Goal: Task Accomplishment & Management: Complete application form

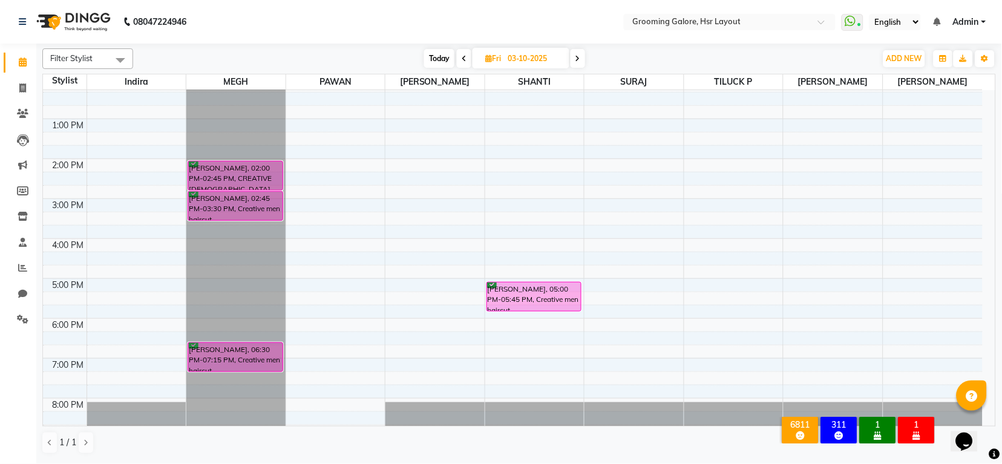
scroll to position [188, 0]
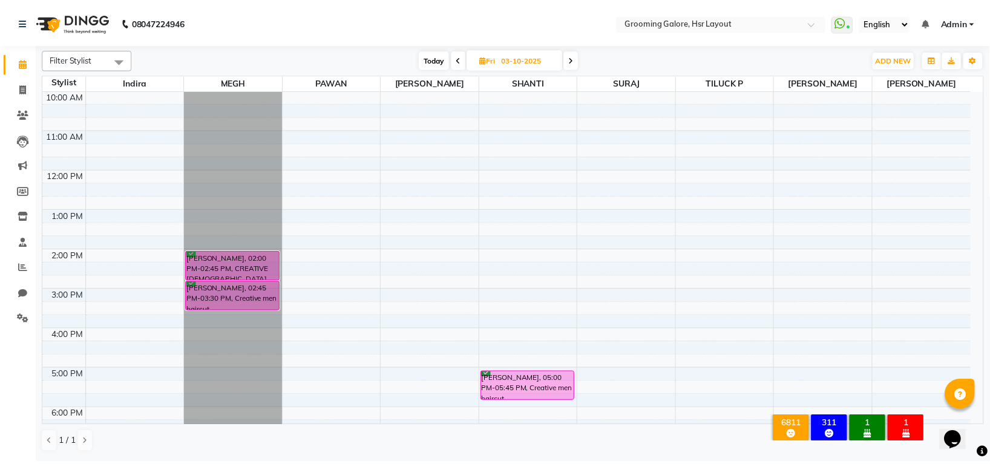
scroll to position [161, 0]
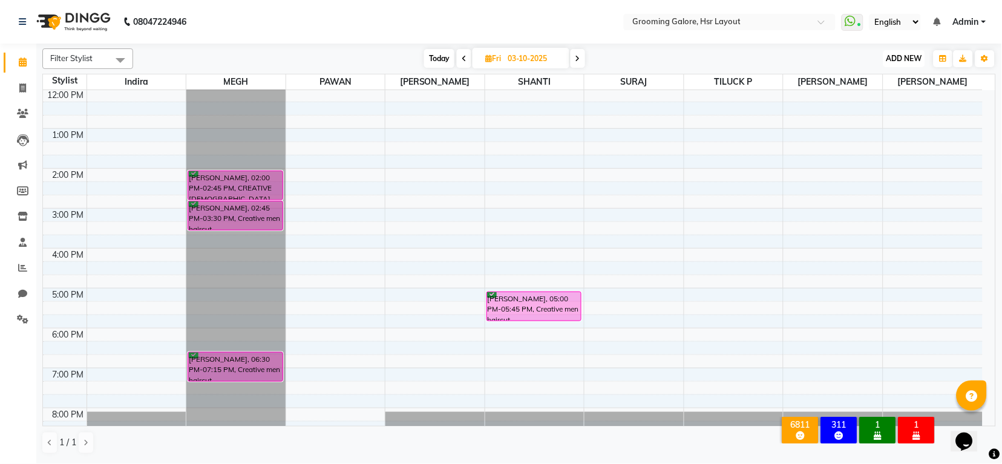
click at [897, 57] on span "ADD NEW" at bounding box center [904, 58] width 36 height 9
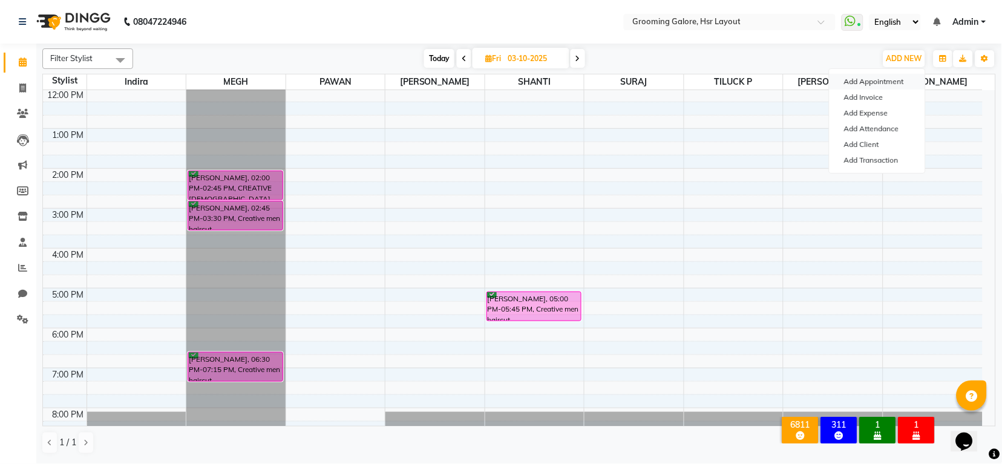
click at [857, 85] on button "Add Appointment" at bounding box center [878, 82] width 96 height 16
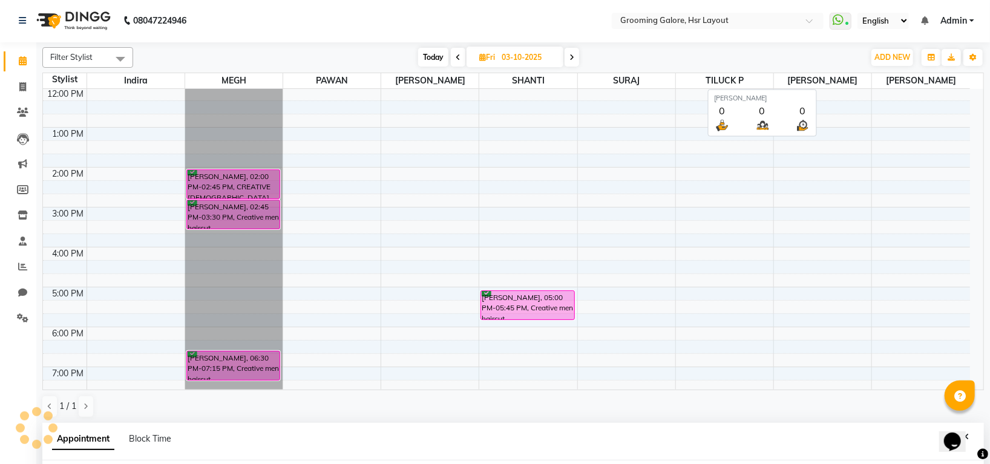
select select "540"
select select "tentative"
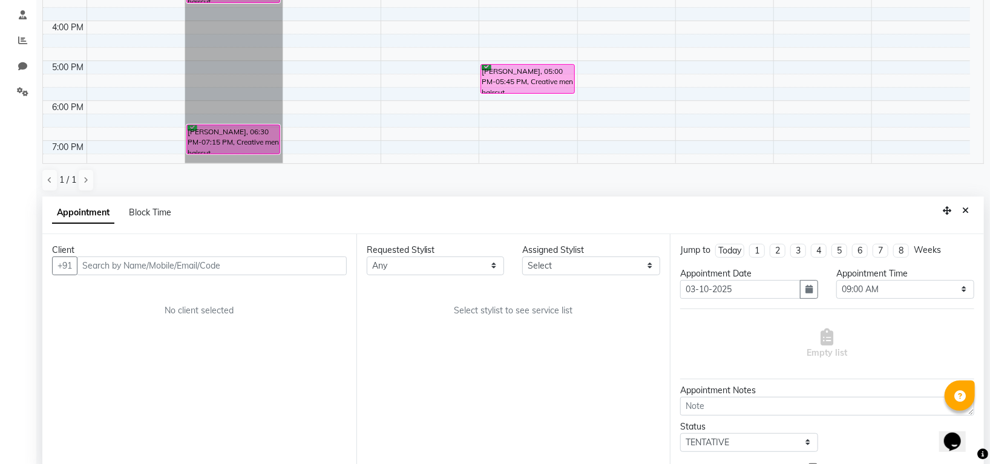
scroll to position [235, 0]
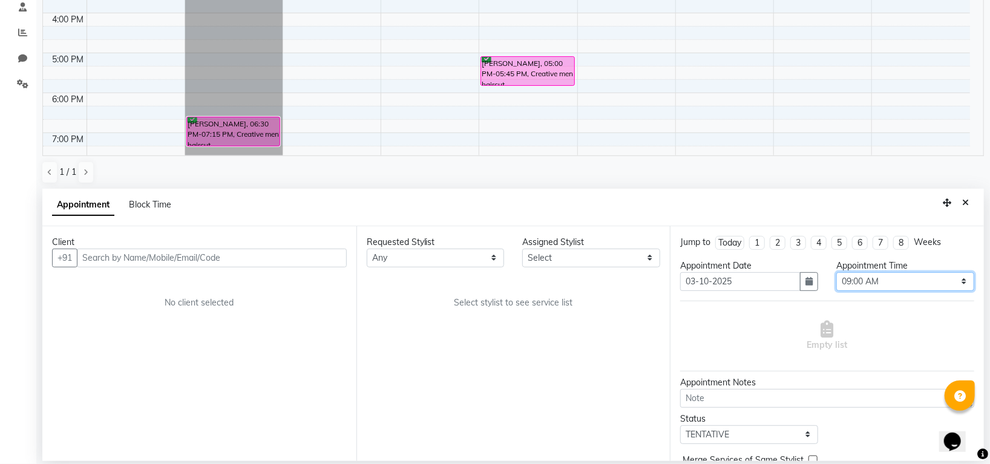
click at [849, 278] on select "Select 09:00 AM 09:15 AM 09:30 AM 09:45 AM 10:00 AM 10:15 AM 10:30 AM 10:45 AM …" at bounding box center [905, 281] width 138 height 19
select select "960"
click at [836, 272] on select "Select 09:00 AM 09:15 AM 09:30 AM 09:45 AM 10:00 AM 10:15 AM 10:30 AM 10:45 AM …" at bounding box center [905, 281] width 138 height 19
click at [426, 254] on select "Any Indira MEGH PAWAN RESHMI SABITRI SHANTI Simran SURAJ TILUCK P" at bounding box center [436, 258] width 138 height 19
select select "45579"
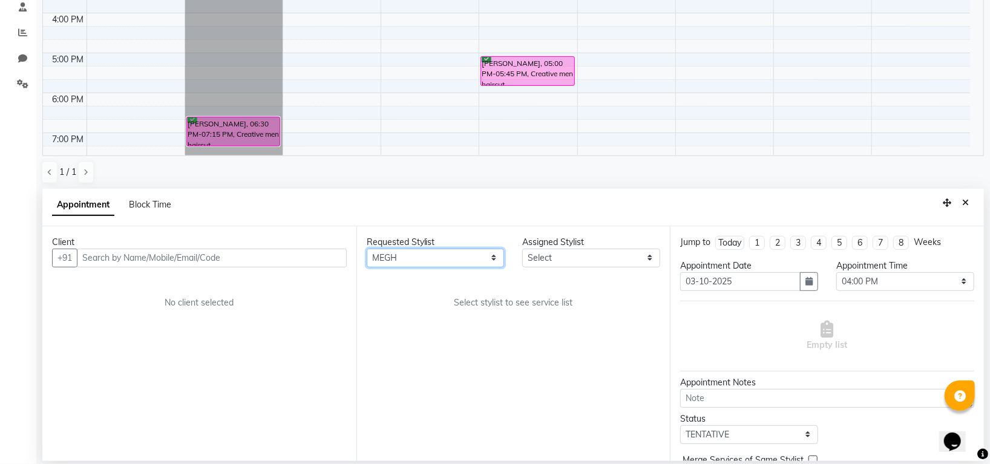
click at [367, 249] on select "Any Indira MEGH PAWAN RESHMI SABITRI SHANTI Simran SURAJ TILUCK P" at bounding box center [436, 258] width 138 height 19
select select "45579"
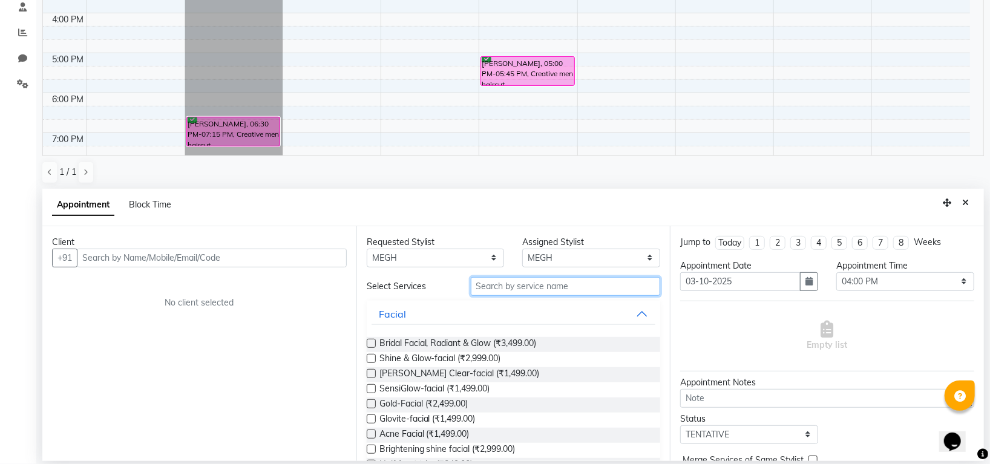
click at [509, 280] on input "text" at bounding box center [566, 286] width 190 height 19
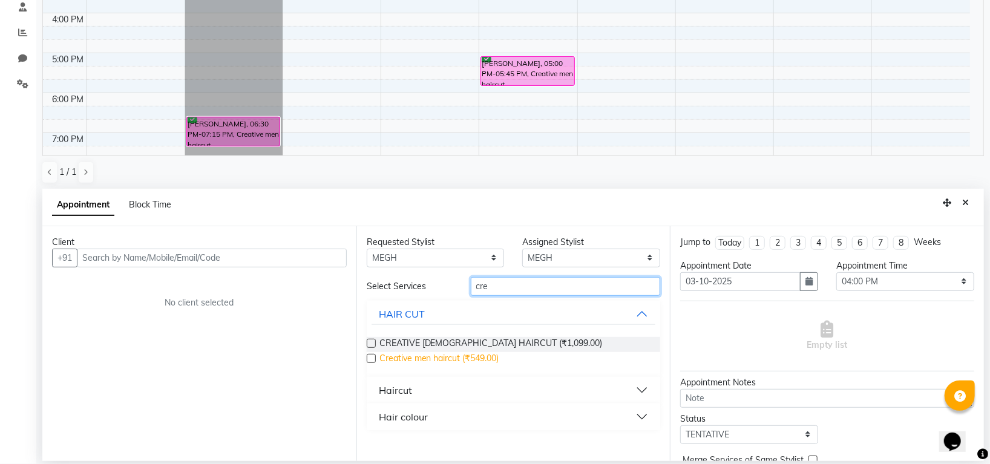
type input "cre"
click at [482, 356] on span "Creative men haircut (₹549.00)" at bounding box center [439, 359] width 120 height 15
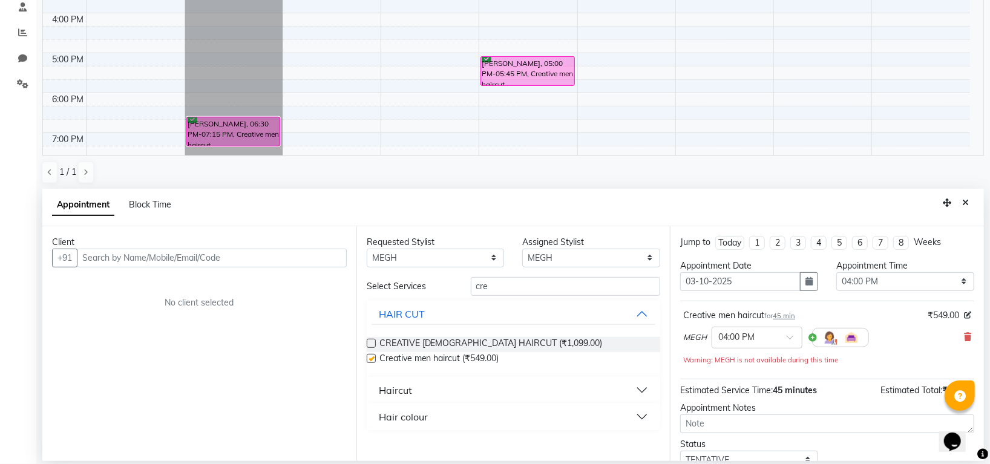
checkbox input "false"
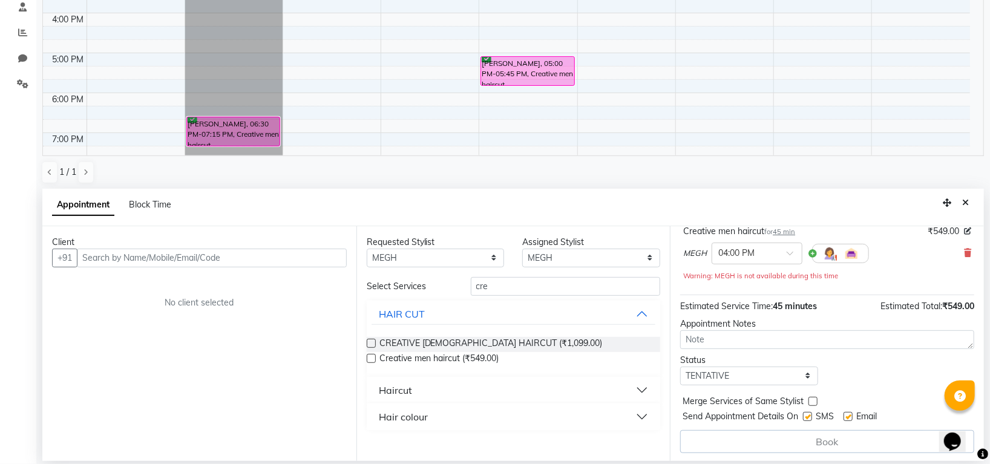
scroll to position [87, 0]
click at [722, 367] on select "Select TENTATIVE CONFIRM UPCOMING" at bounding box center [749, 374] width 138 height 19
select select "confirm booking"
click at [680, 365] on select "Select TENTATIVE CONFIRM UPCOMING" at bounding box center [749, 374] width 138 height 19
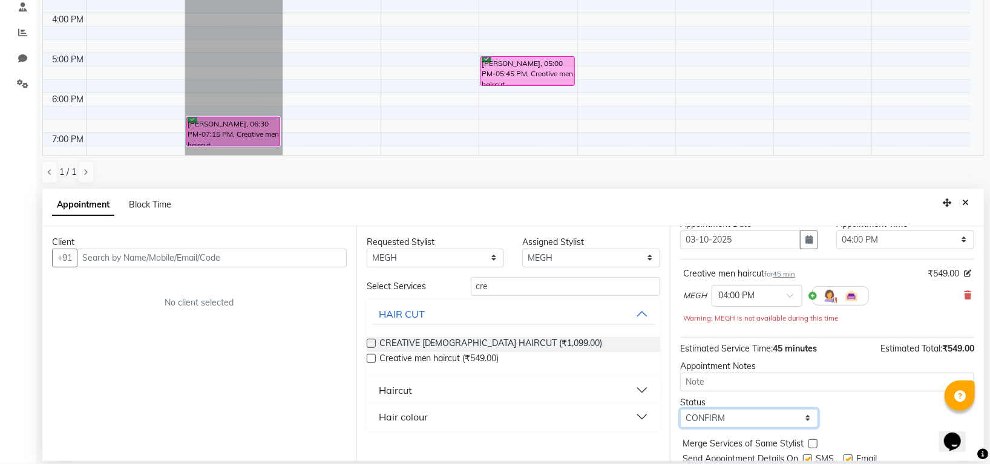
scroll to position [0, 0]
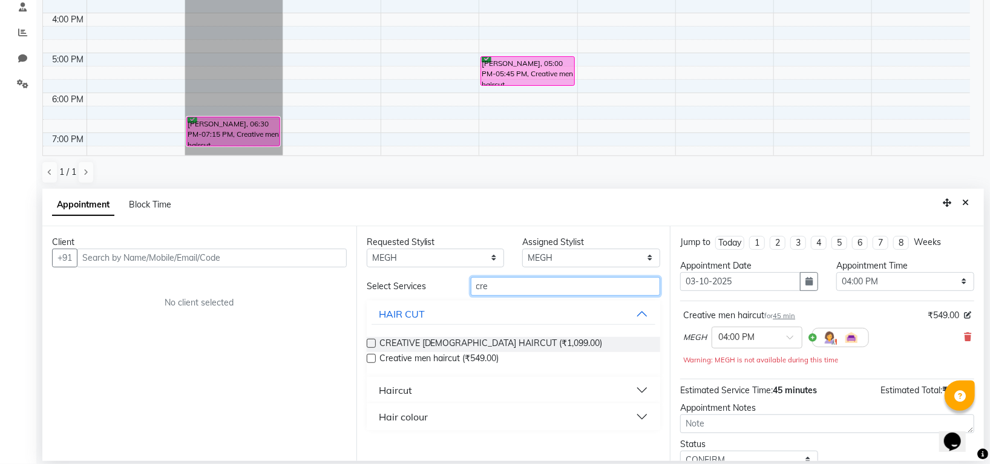
click at [493, 287] on input "cre" at bounding box center [566, 286] width 190 height 19
type input "c"
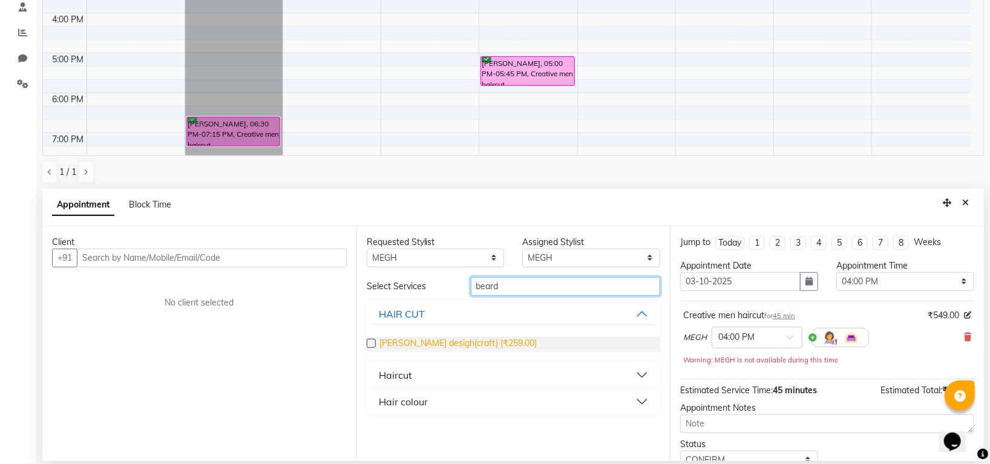
type input "beard"
click at [476, 339] on span "Beard desigh(craft) (₹259.00)" at bounding box center [458, 344] width 158 height 15
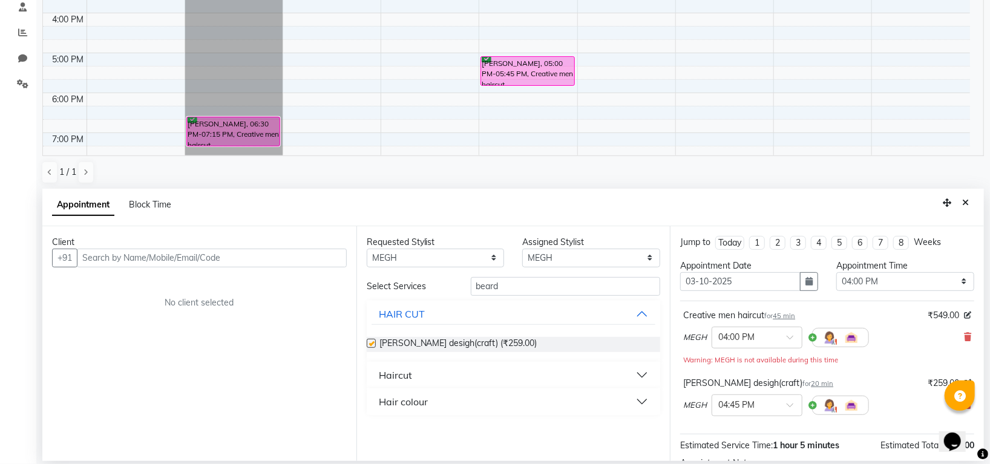
checkbox input "false"
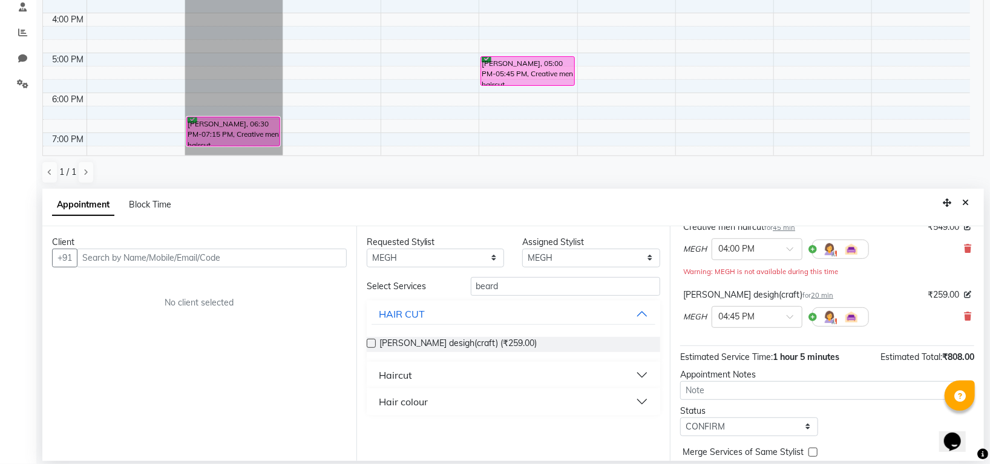
scroll to position [141, 0]
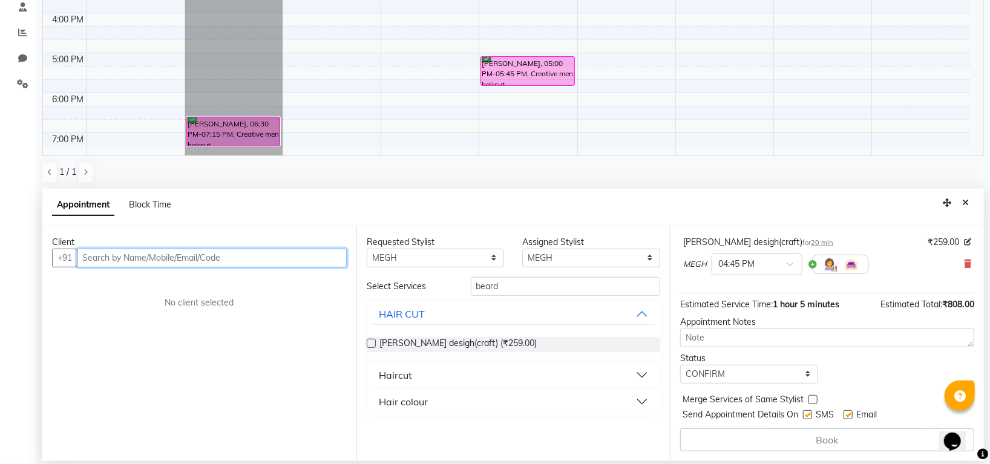
click at [268, 257] on input "text" at bounding box center [212, 258] width 270 height 19
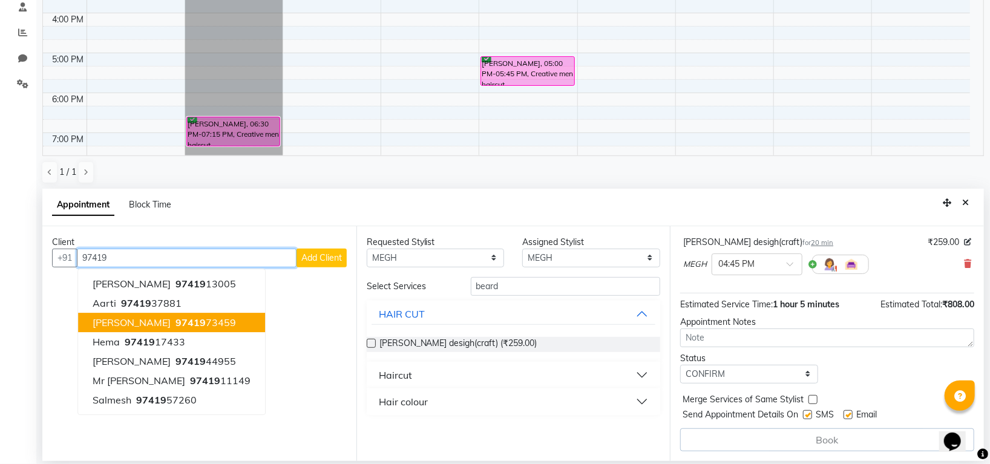
click at [189, 319] on ngb-highlight "97419 73459" at bounding box center [204, 322] width 63 height 12
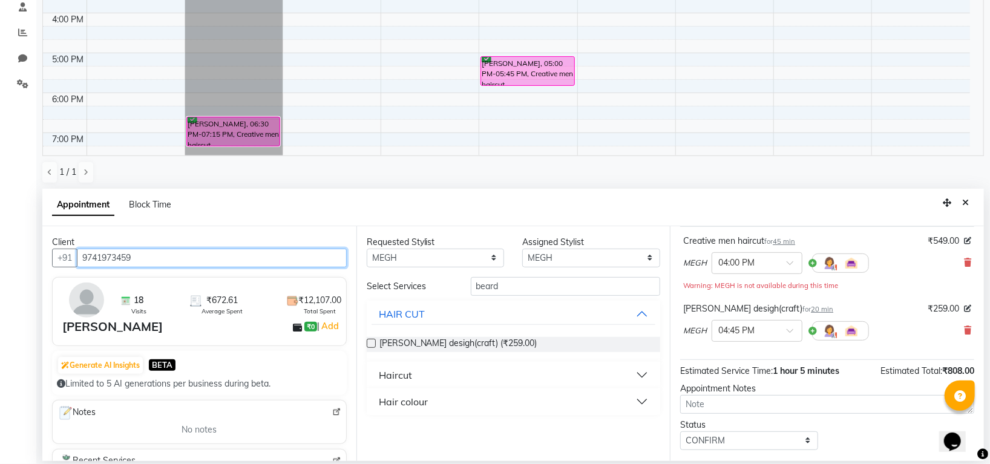
scroll to position [140, 0]
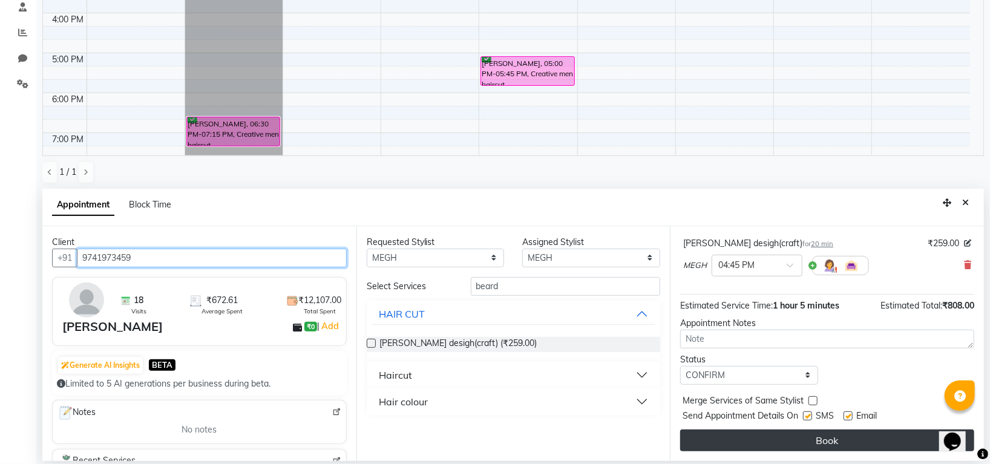
type input "9741973459"
click at [869, 433] on button "Book" at bounding box center [827, 441] width 294 height 22
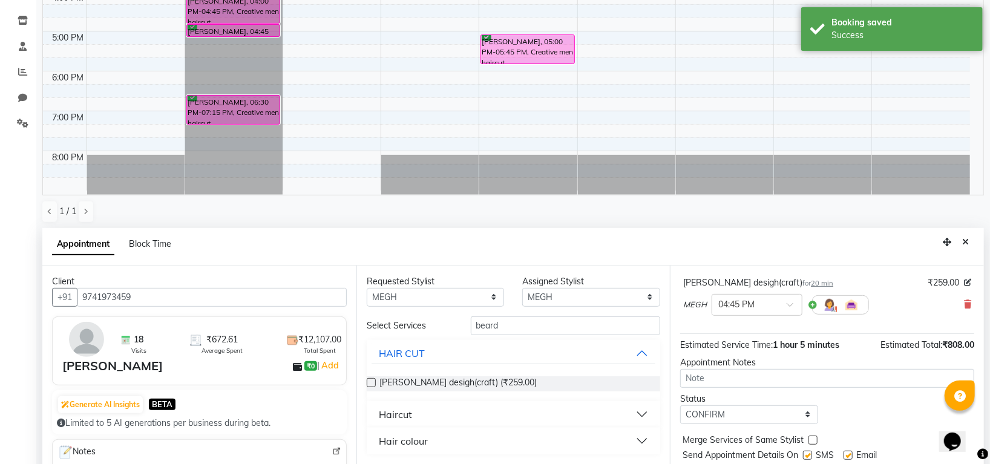
scroll to position [235, 0]
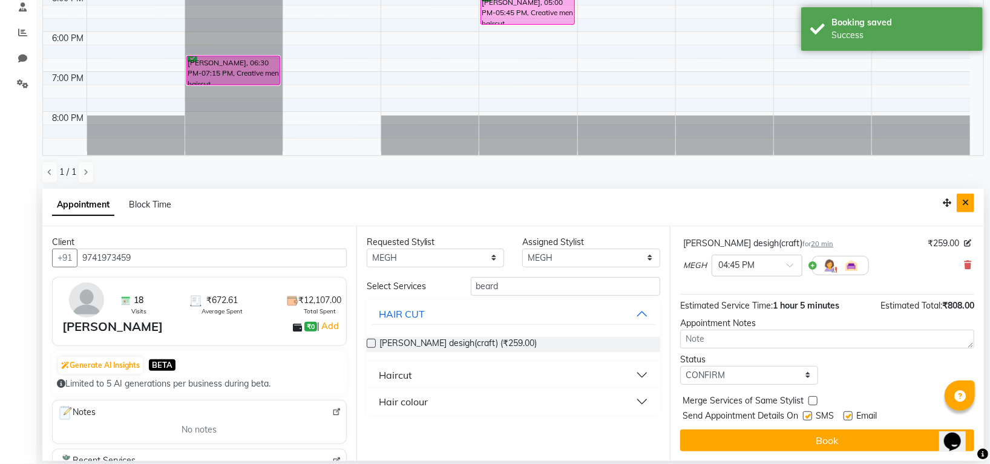
click at [969, 205] on button "Close" at bounding box center [966, 203] width 18 height 19
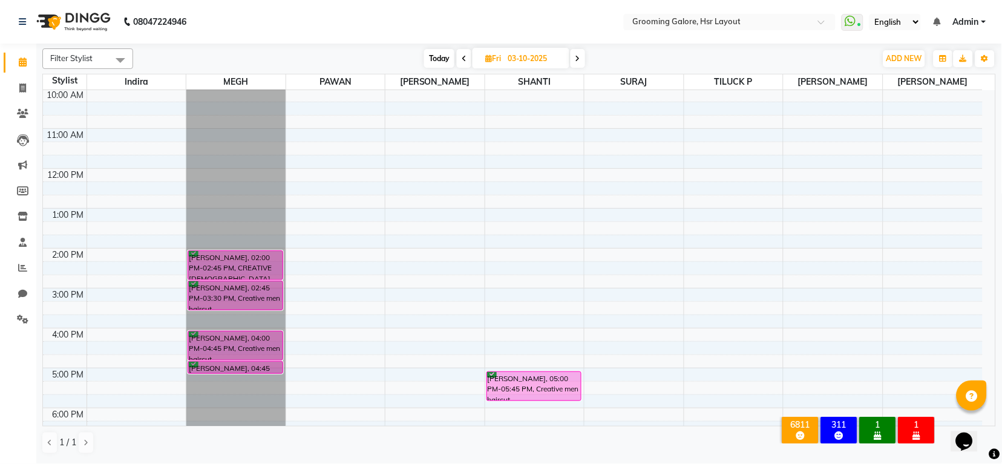
scroll to position [0, 0]
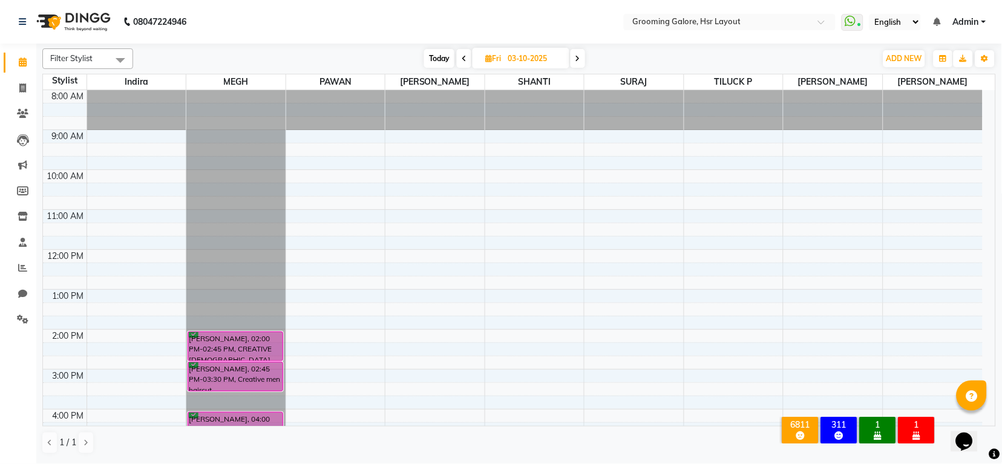
click at [458, 56] on span at bounding box center [464, 58] width 15 height 19
type input "02-10-2025"
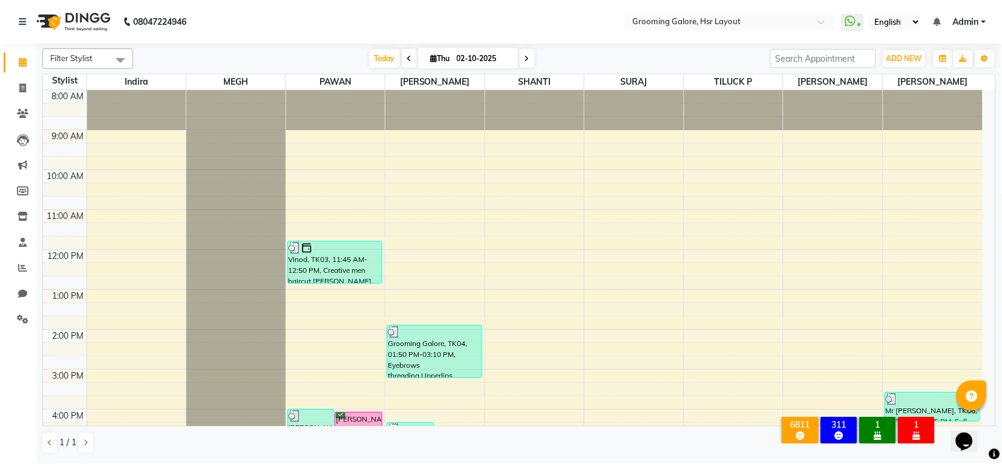
scroll to position [188, 0]
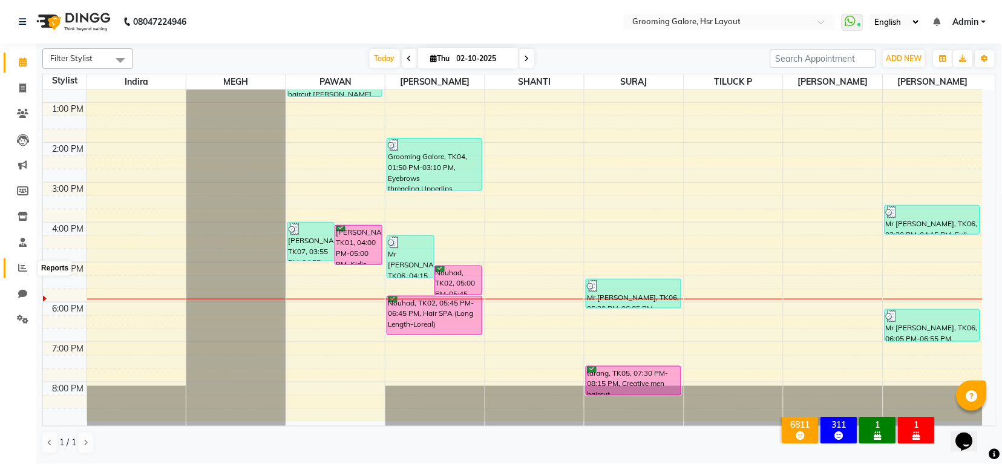
click at [21, 267] on icon at bounding box center [22, 267] width 9 height 9
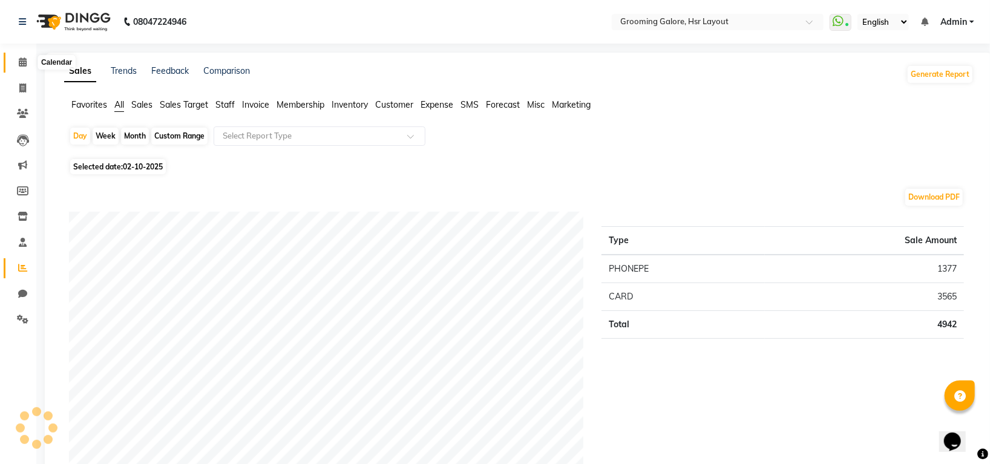
click at [22, 62] on icon at bounding box center [23, 61] width 8 height 9
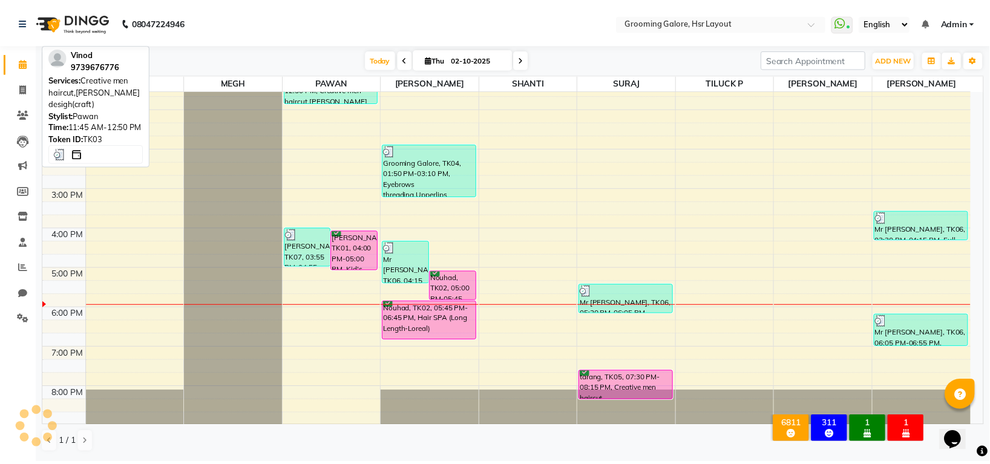
scroll to position [188, 0]
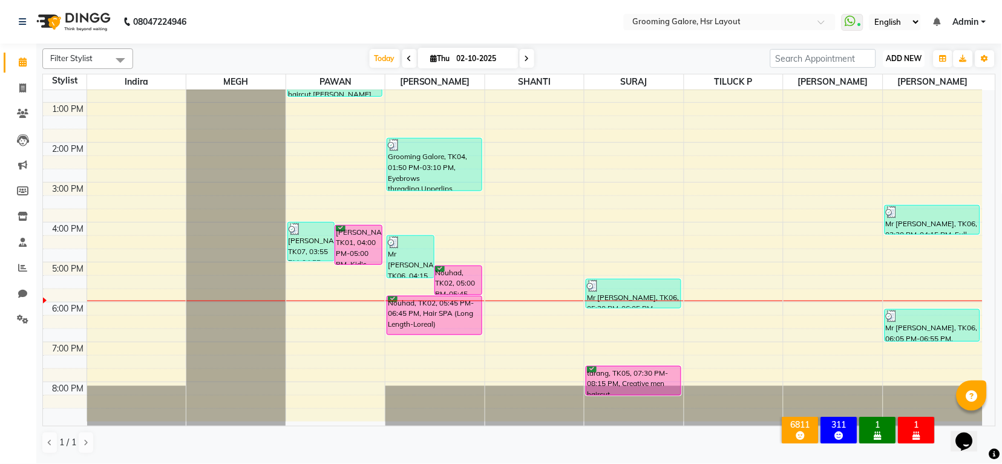
click at [894, 56] on span "ADD NEW" at bounding box center [904, 58] width 36 height 9
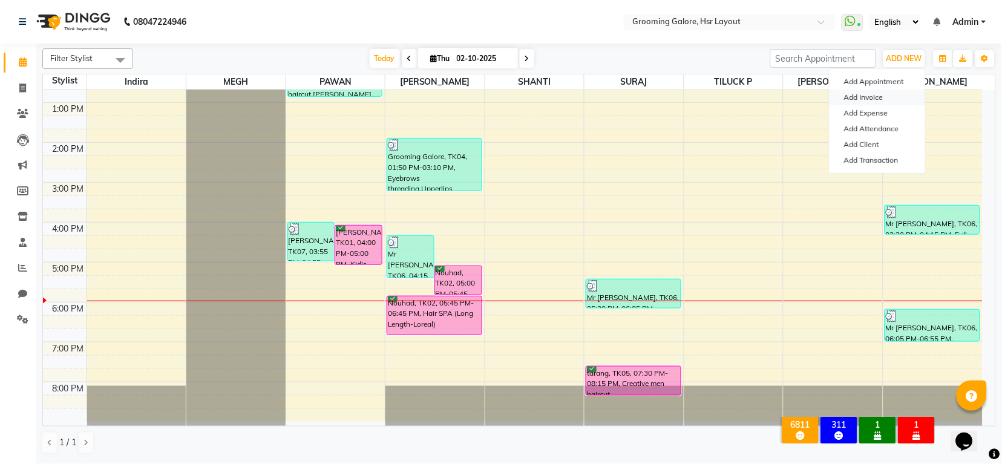
click at [870, 97] on link "Add Invoice" at bounding box center [878, 98] width 96 height 16
select select "service"
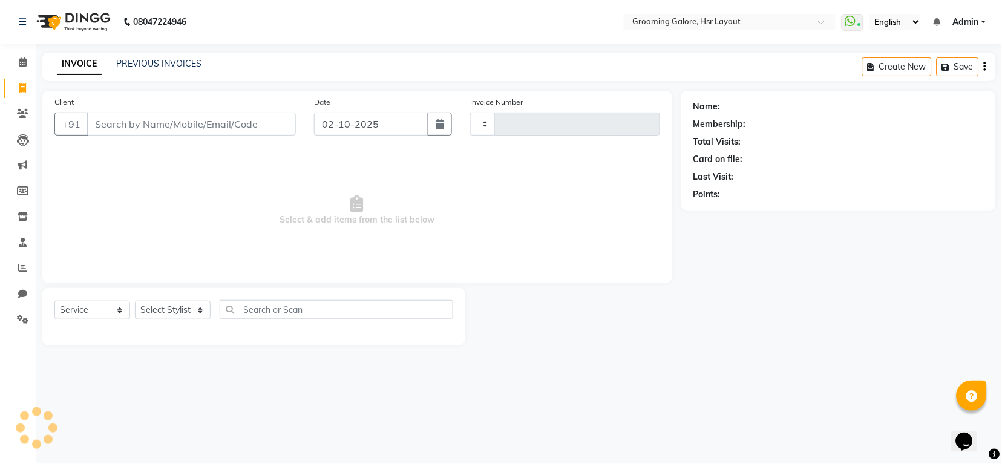
type input "2557"
select select "6168"
select select "P"
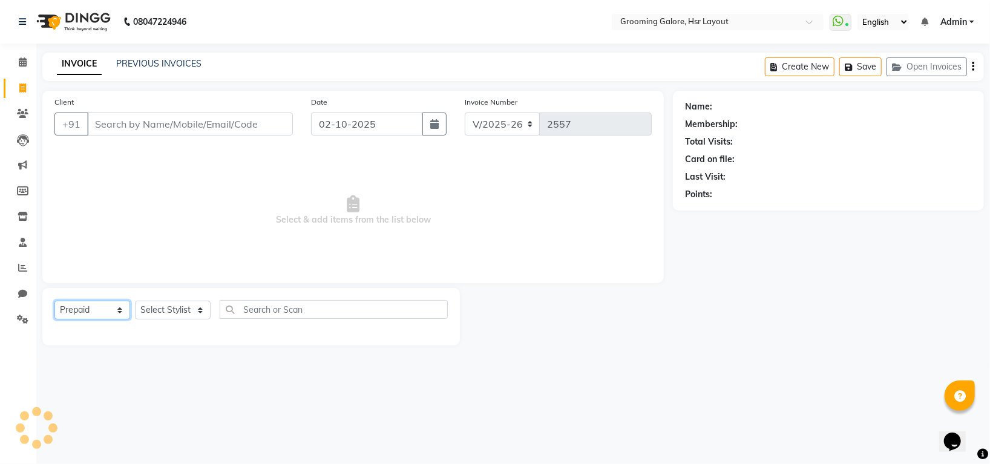
select select "45583"
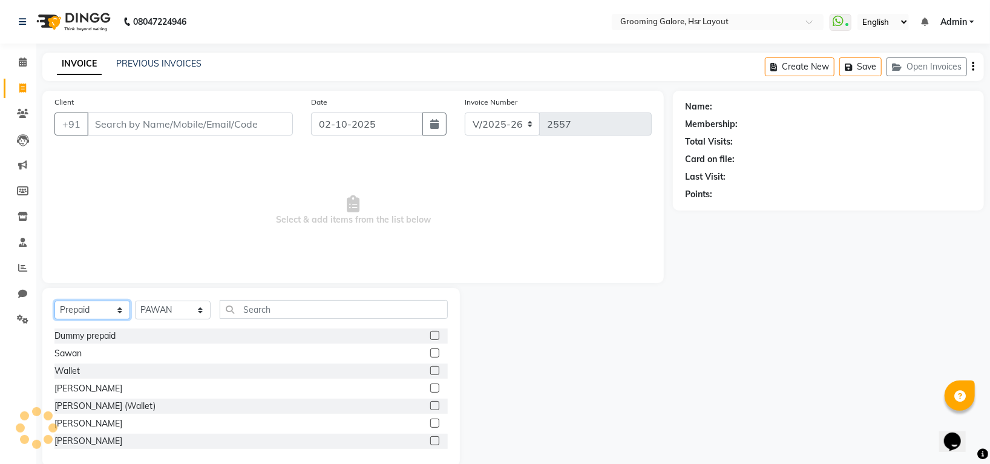
click at [89, 309] on select "Select Service Product Membership Package Voucher Prepaid Gift Card" at bounding box center [92, 310] width 76 height 19
select select "service"
click at [54, 301] on select "Select Service Product Membership Package Voucher Prepaid Gift Card" at bounding box center [92, 310] width 76 height 19
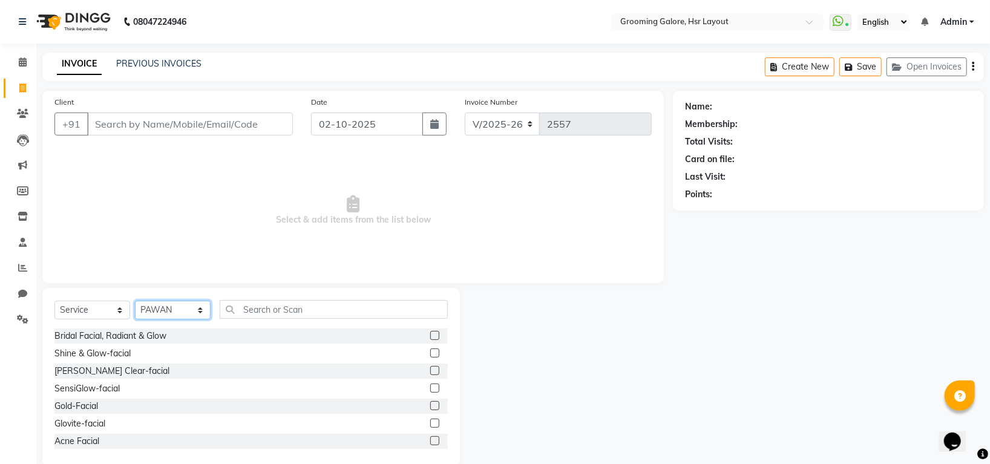
drag, startPoint x: 169, startPoint y: 312, endPoint x: 168, endPoint y: 304, distance: 7.9
click at [169, 311] on select "Select Stylist Indira MEGH PAWAN RESHMI SABITRI SHANTI Simran SURAJ TILUCK P" at bounding box center [173, 310] width 76 height 19
select select "45585"
click at [135, 301] on select "Select Stylist Indira MEGH PAWAN RESHMI SABITRI SHANTI Simran SURAJ TILUCK P" at bounding box center [173, 310] width 76 height 19
click at [308, 308] on input "text" at bounding box center [334, 309] width 228 height 19
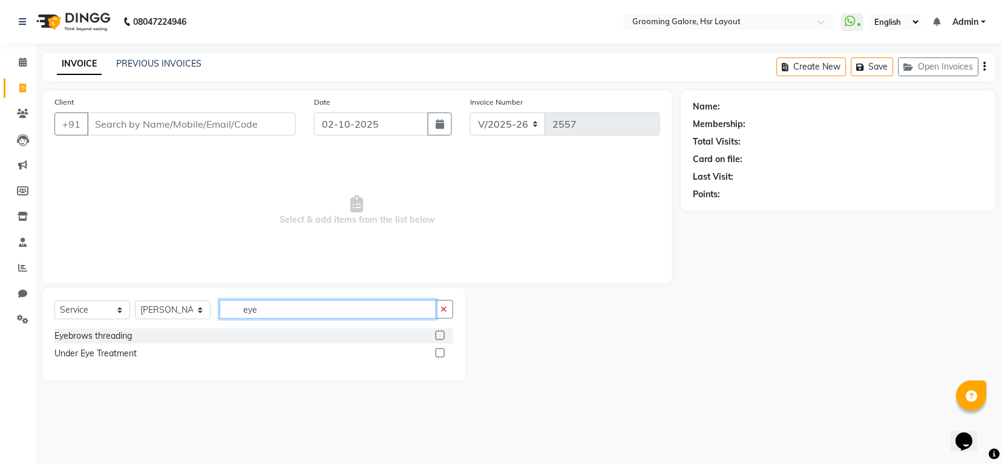
type input "eye"
click at [440, 336] on label at bounding box center [440, 335] width 9 height 9
click at [440, 336] on input "checkbox" at bounding box center [440, 336] width 8 height 8
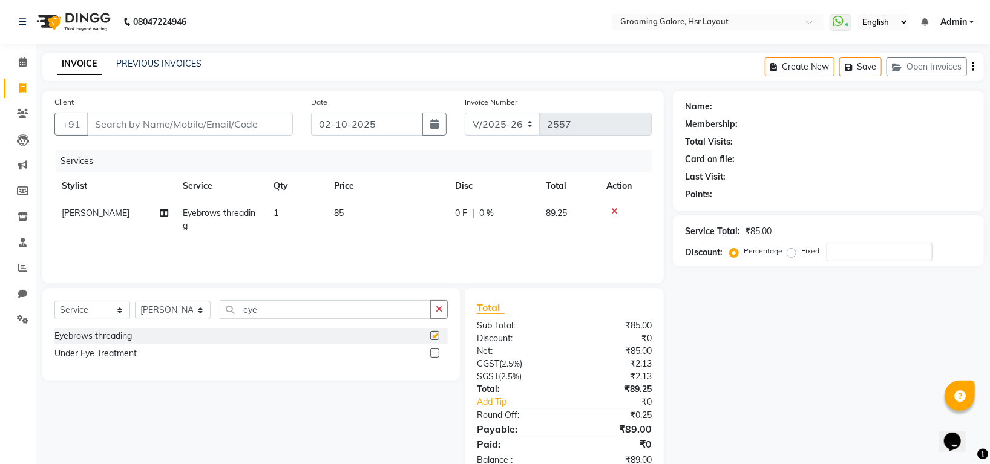
checkbox input "false"
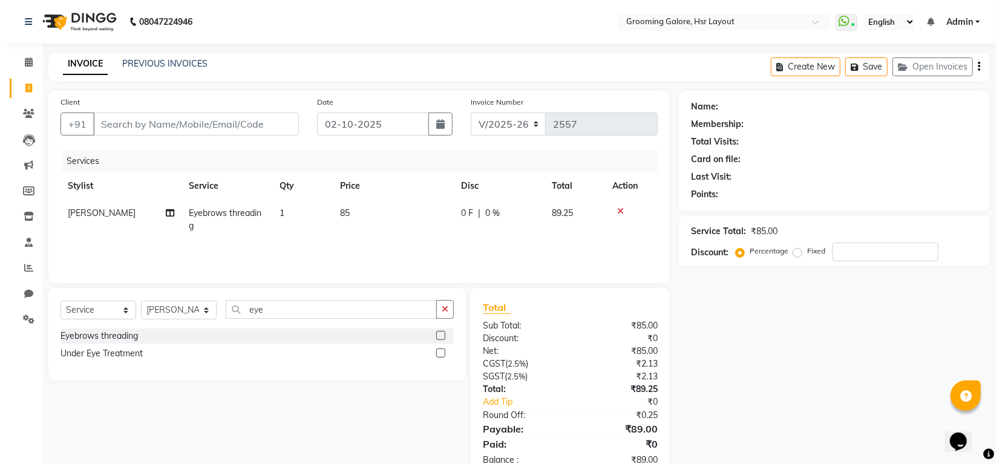
scroll to position [33, 0]
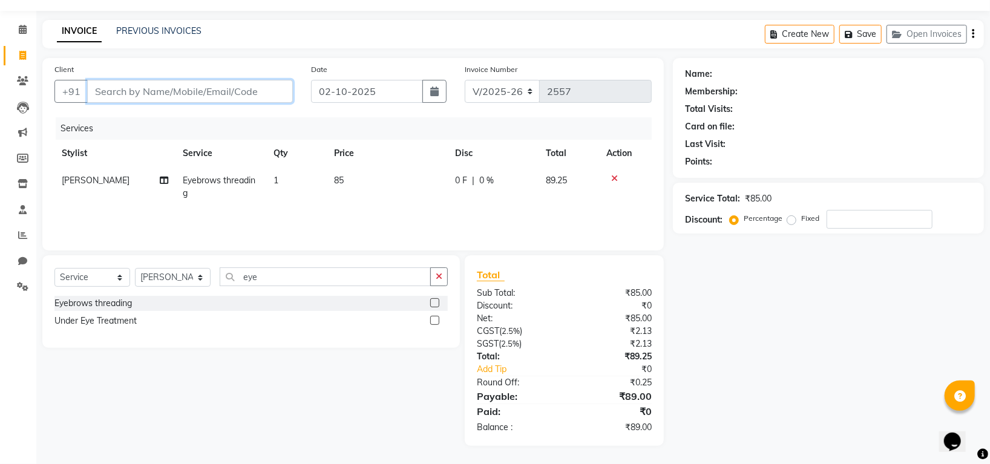
click at [217, 93] on input "Client" at bounding box center [190, 91] width 206 height 23
type input "9"
type input "0"
type input "9500089414"
click at [278, 88] on span "Add Client" at bounding box center [262, 91] width 48 height 12
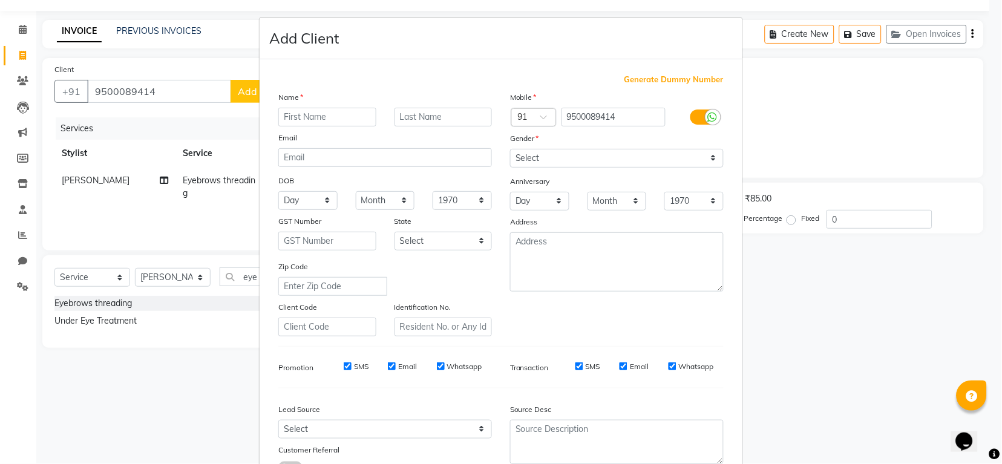
click at [330, 114] on input "text" at bounding box center [327, 117] width 98 height 19
type input "Anu"
click at [586, 151] on select "Select Male Female Other Prefer Not To Say" at bounding box center [617, 158] width 214 height 19
select select "female"
click at [510, 149] on select "Select Male Female Other Prefer Not To Say" at bounding box center [617, 158] width 214 height 19
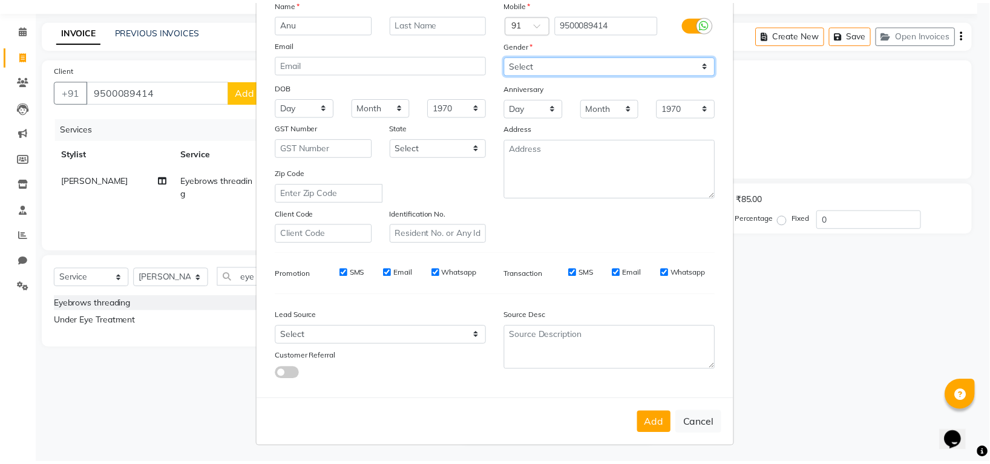
scroll to position [97, 0]
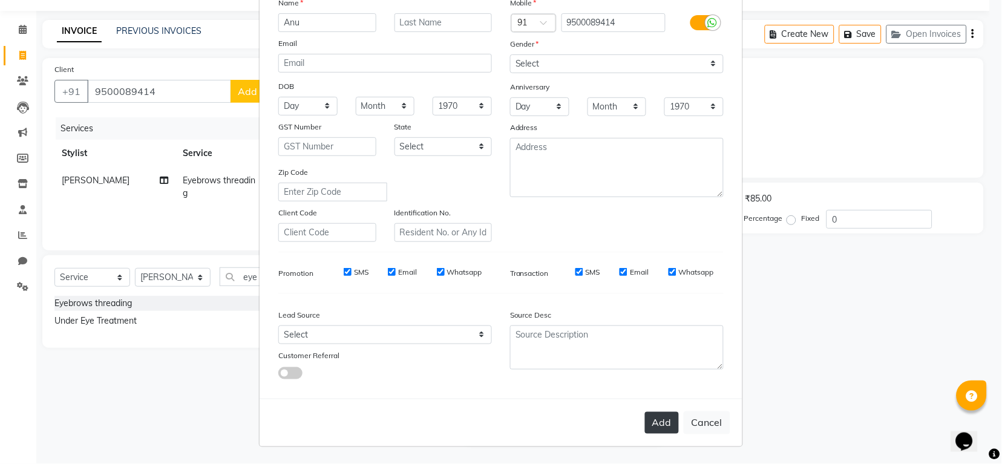
click at [652, 419] on button "Add" at bounding box center [662, 423] width 34 height 22
select select
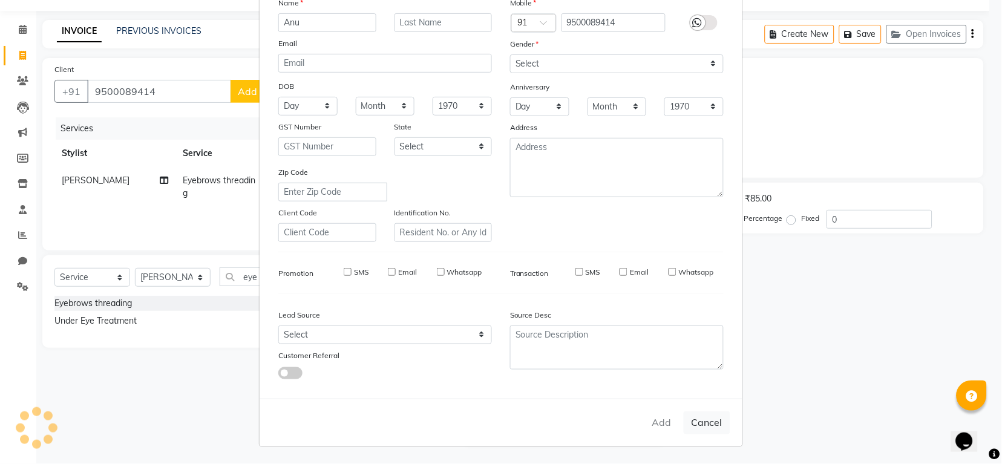
select select
checkbox input "false"
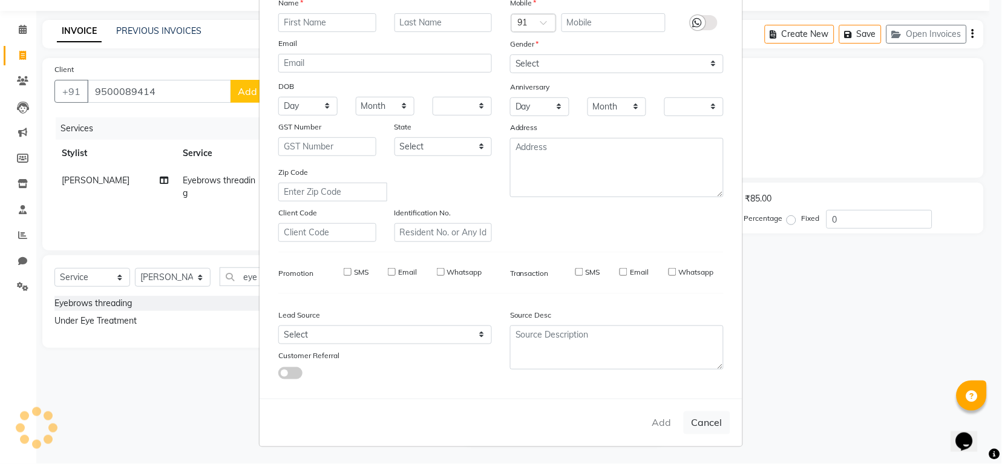
checkbox input "false"
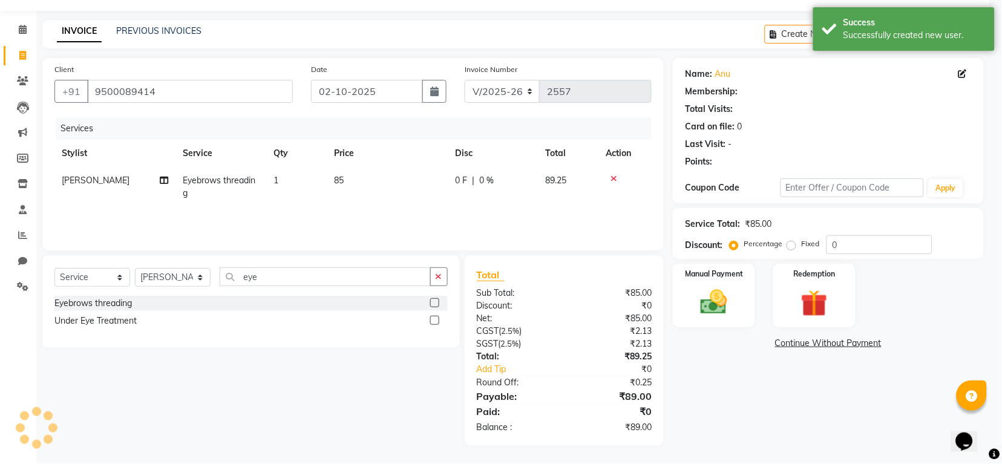
select select "1: Object"
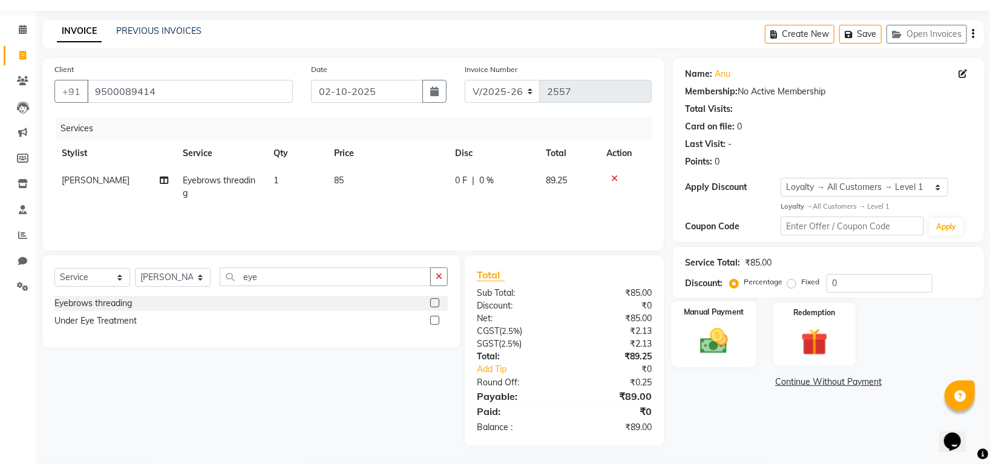
click at [725, 351] on img at bounding box center [714, 341] width 45 height 32
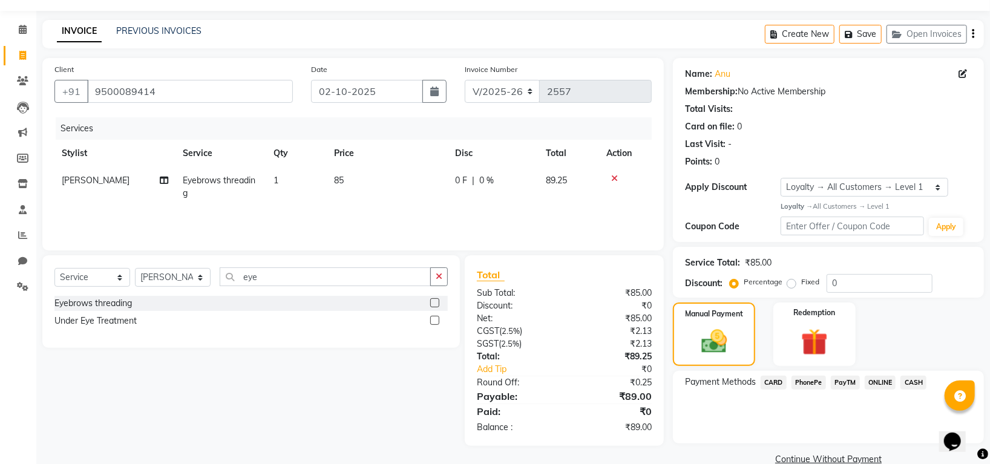
click at [811, 381] on span "PhonePe" at bounding box center [808, 383] width 34 height 14
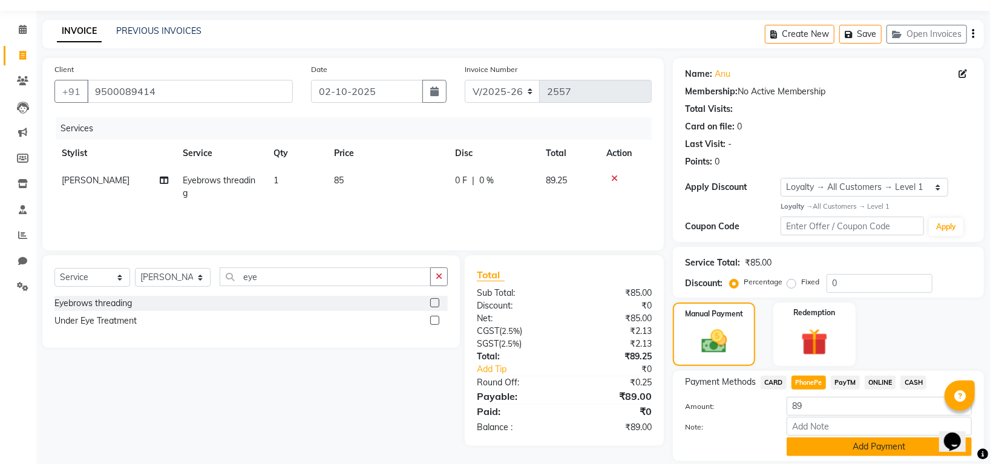
scroll to position [73, 0]
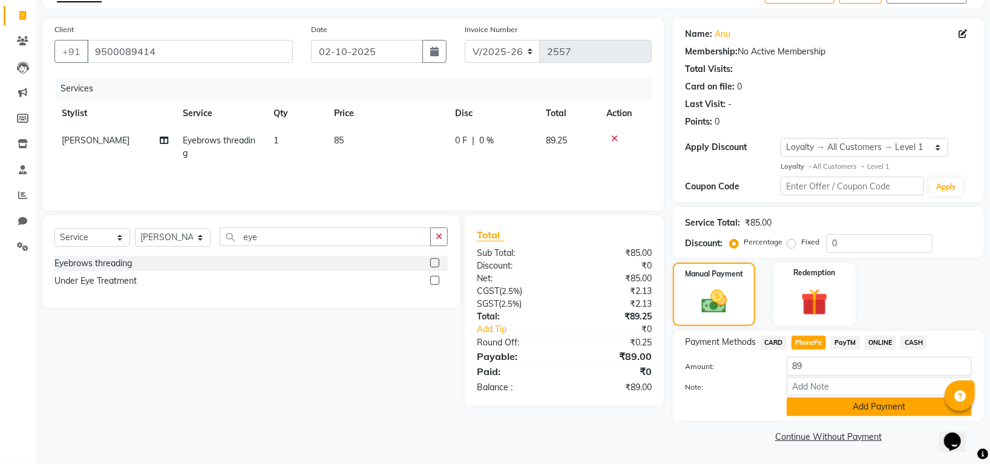
click at [851, 401] on button "Add Payment" at bounding box center [879, 407] width 185 height 19
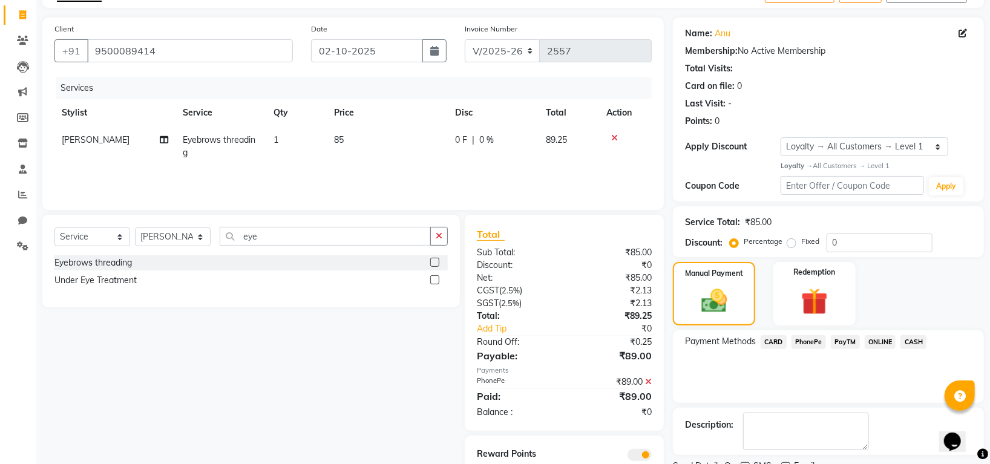
scroll to position [123, 0]
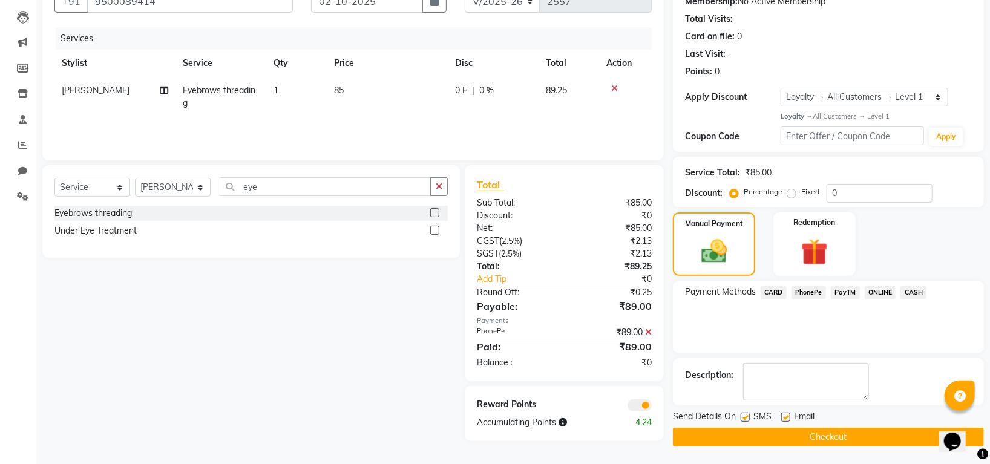
click at [851, 434] on button "Checkout" at bounding box center [828, 437] width 311 height 19
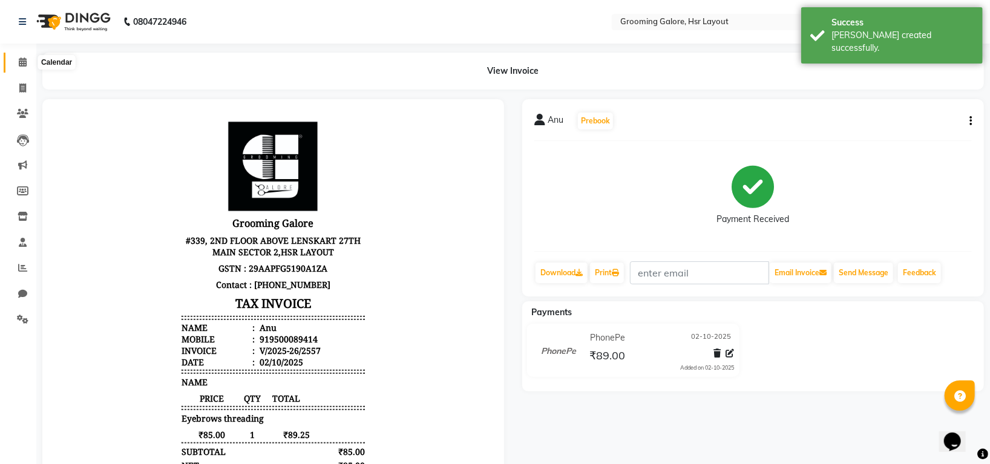
click at [23, 60] on icon at bounding box center [23, 61] width 8 height 9
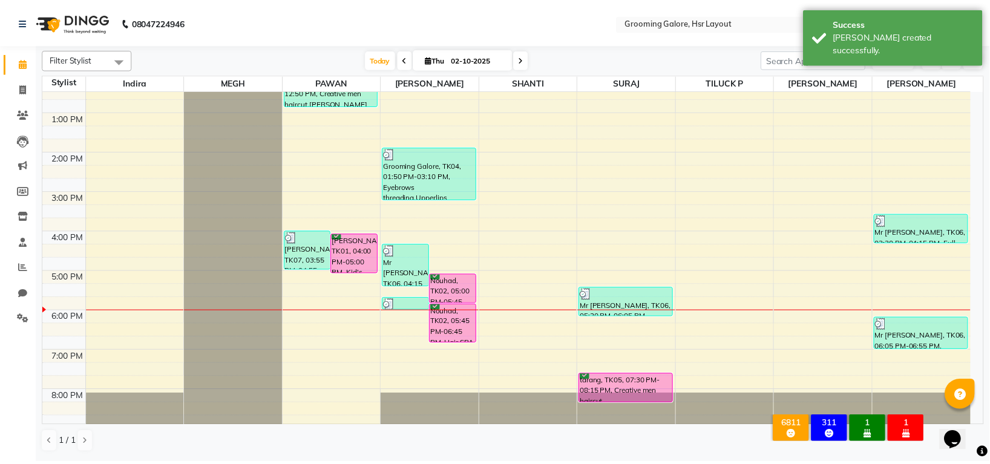
scroll to position [188, 0]
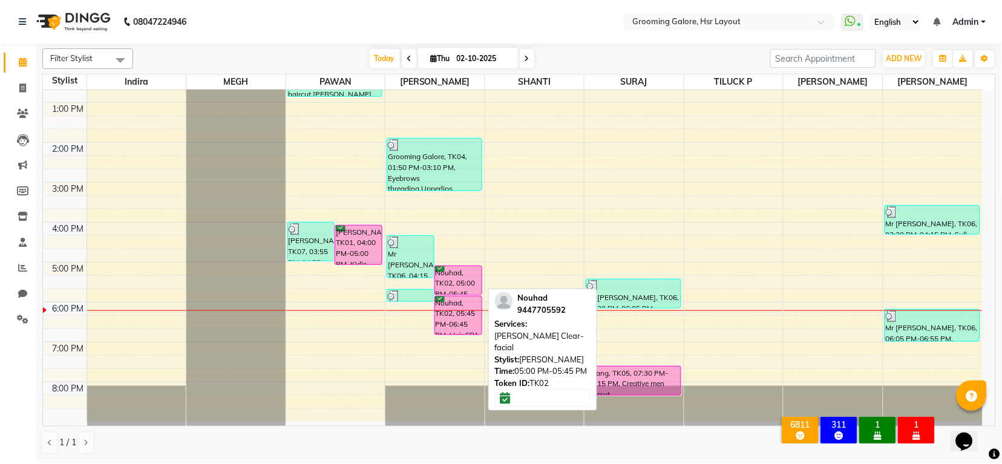
click at [469, 272] on div "Nouhad, TK02, 05:00 PM-05:45 PM, [PERSON_NAME] Clear-facial" at bounding box center [458, 280] width 47 height 28
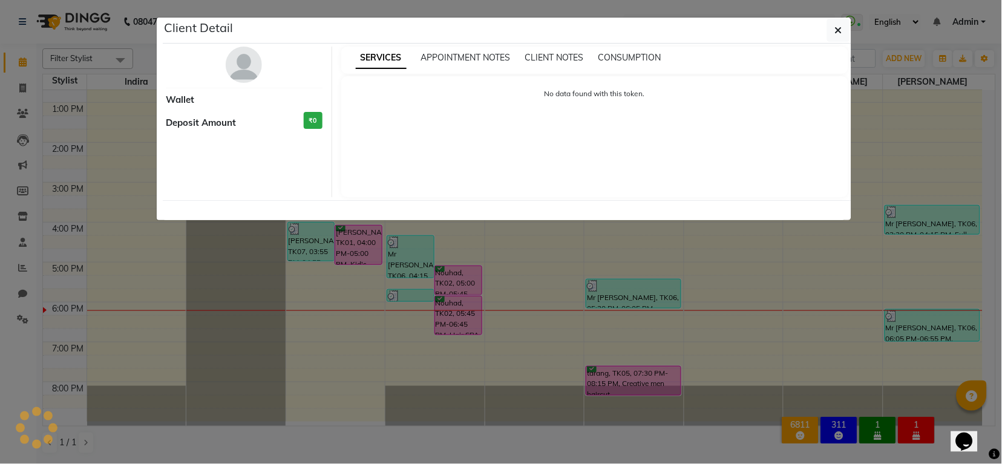
select select "6"
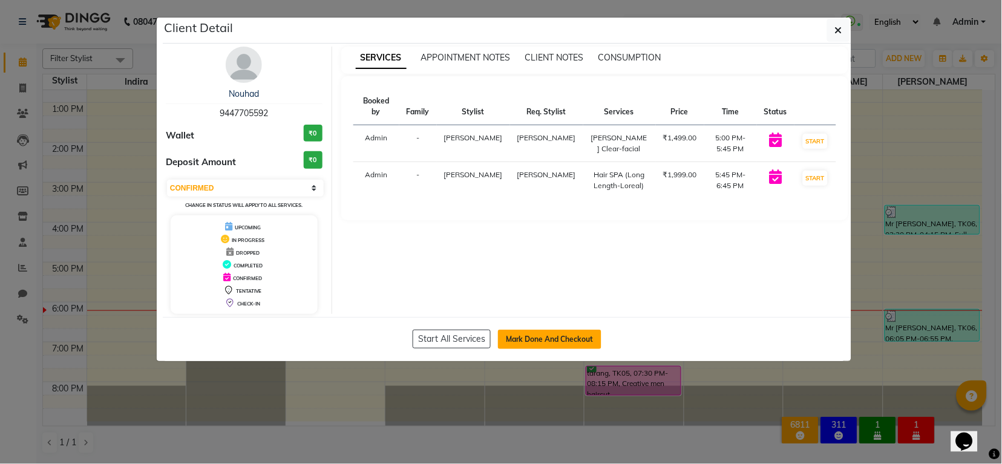
click at [532, 335] on button "Mark Done And Checkout" at bounding box center [549, 339] width 103 height 19
select select "service"
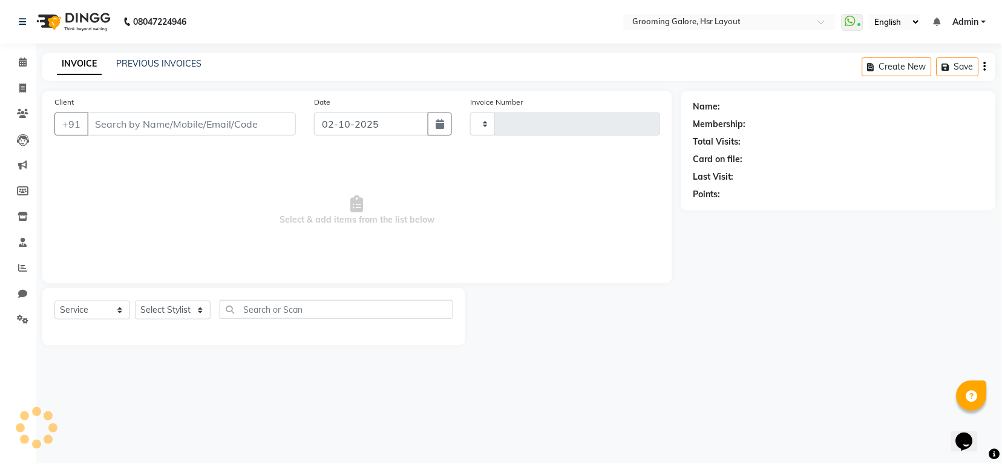
type input "2558"
select select "6168"
select select "P"
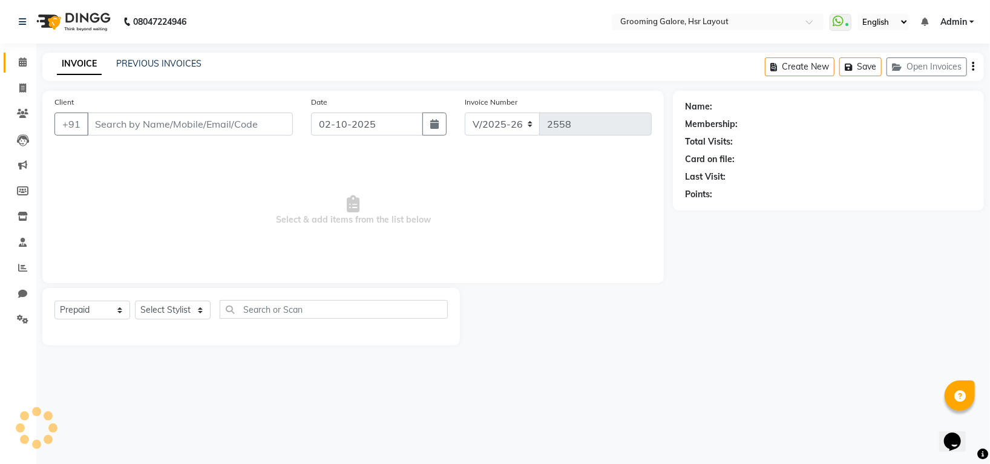
type input "9447705592"
select select "45583"
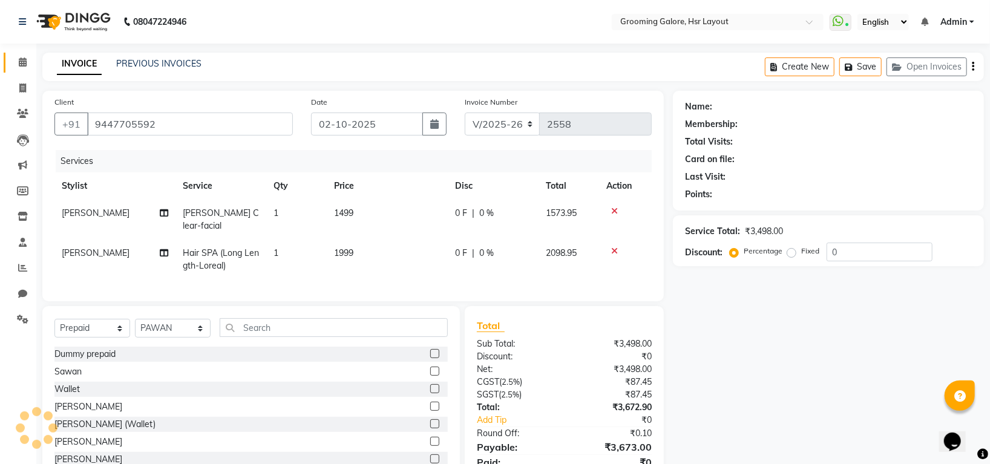
select select "1: Object"
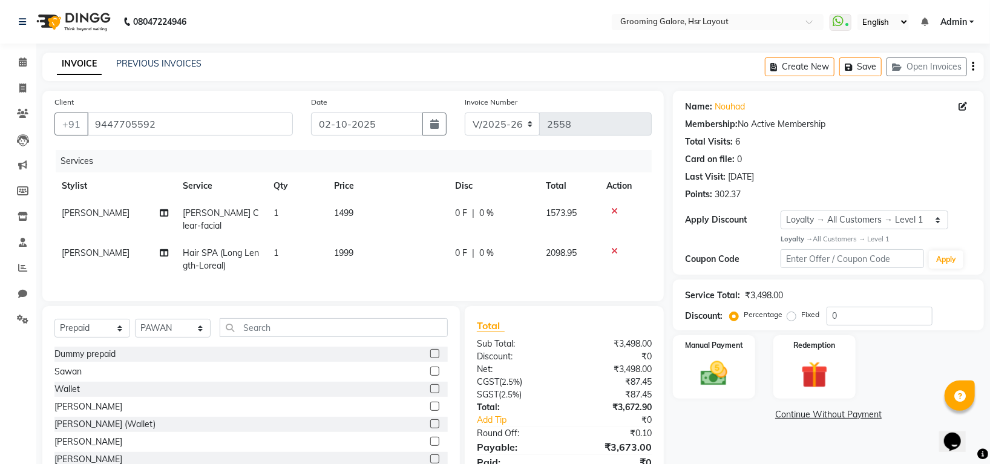
click at [614, 212] on icon at bounding box center [614, 211] width 7 height 8
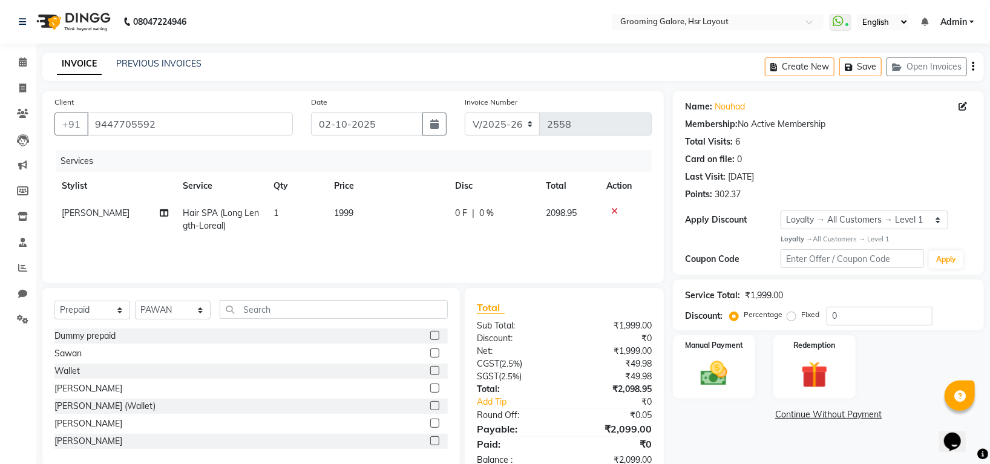
click at [614, 210] on icon at bounding box center [614, 211] width 7 height 8
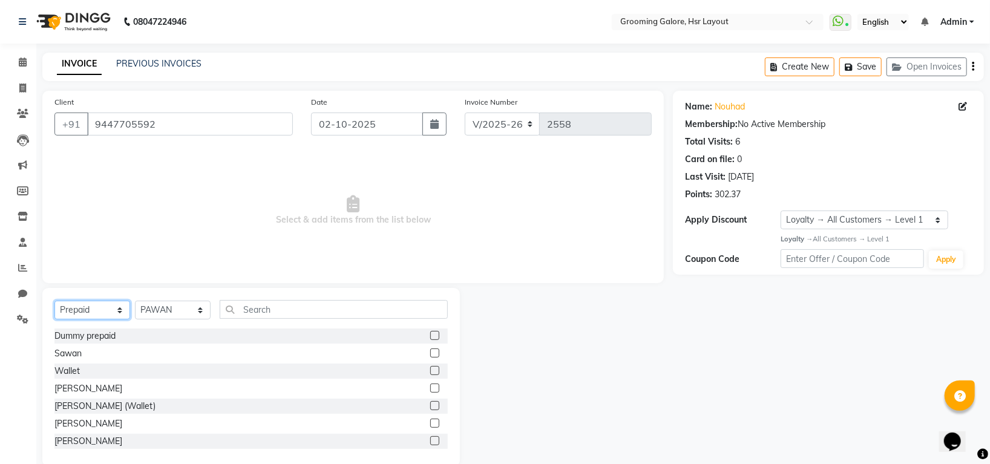
click at [96, 306] on select "Select Service Product Membership Package Voucher Prepaid Gift Card" at bounding box center [92, 310] width 76 height 19
select select "service"
click at [54, 301] on select "Select Service Product Membership Package Voucher Prepaid Gift Card" at bounding box center [92, 310] width 76 height 19
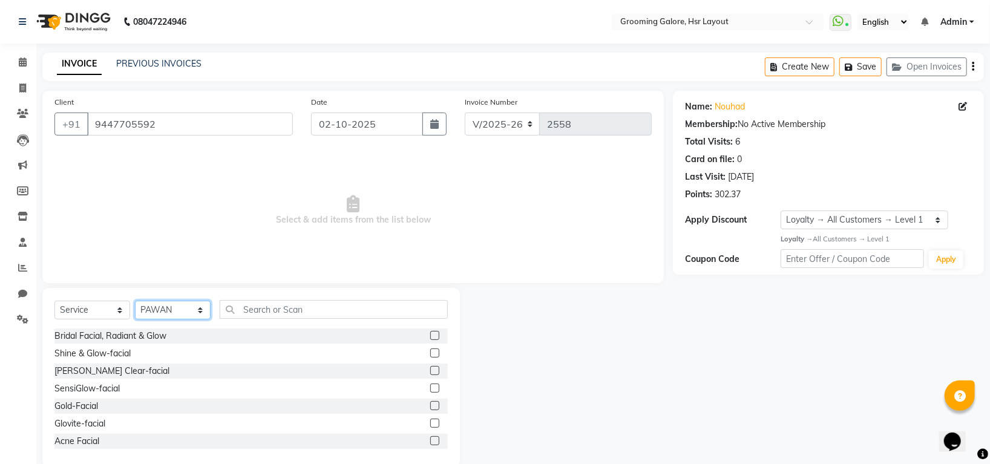
drag, startPoint x: 160, startPoint y: 312, endPoint x: 163, endPoint y: 306, distance: 6.8
click at [160, 310] on select "Select Stylist Indira MEGH PAWAN RESHMI SABITRI SHANTI Simran SURAJ TILUCK P" at bounding box center [173, 310] width 76 height 19
select select "45585"
click at [135, 301] on select "Select Stylist Indira MEGH PAWAN RESHMI SABITRI SHANTI Simran SURAJ TILUCK P" at bounding box center [173, 310] width 76 height 19
click at [281, 310] on input "text" at bounding box center [334, 309] width 228 height 19
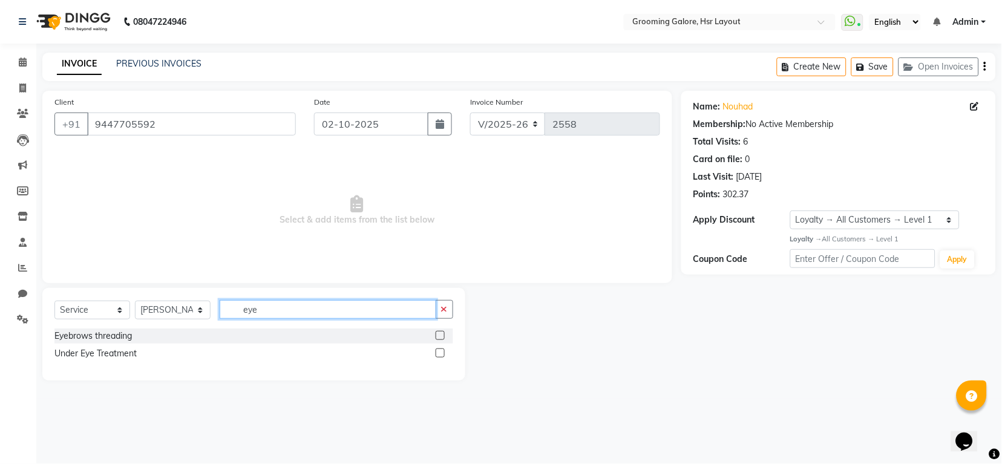
type input "eye"
click at [443, 335] on label at bounding box center [440, 335] width 9 height 9
click at [443, 335] on input "checkbox" at bounding box center [440, 336] width 8 height 8
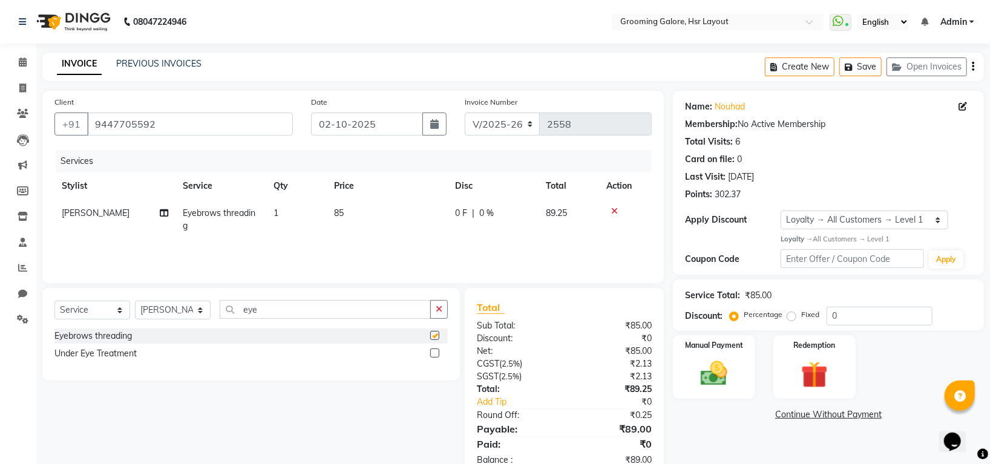
checkbox input "false"
click at [305, 310] on input "eye" at bounding box center [325, 309] width 211 height 19
type input "e"
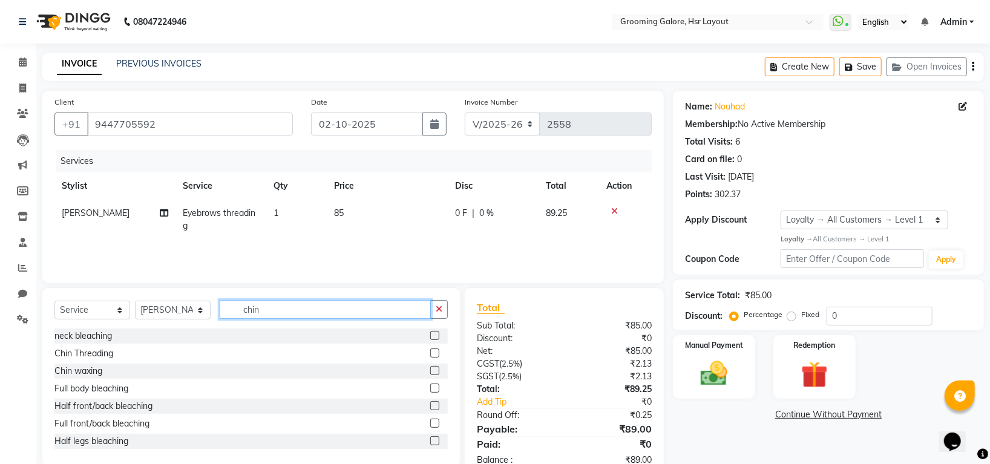
type input "chin"
click at [430, 353] on label at bounding box center [434, 353] width 9 height 9
click at [430, 353] on input "checkbox" at bounding box center [434, 354] width 8 height 8
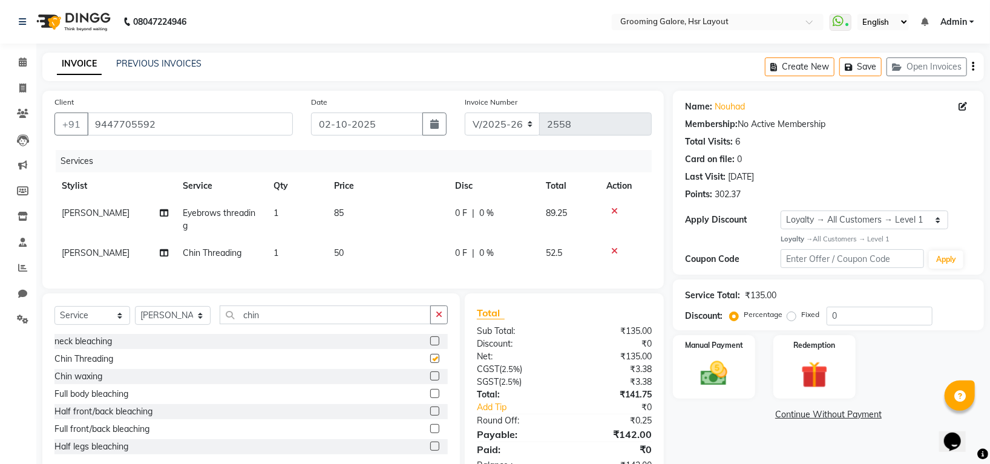
checkbox input "false"
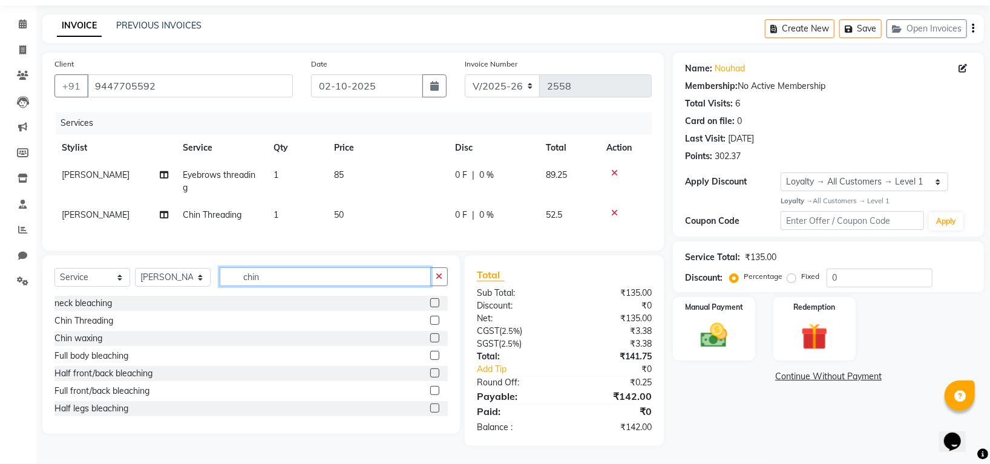
click at [293, 276] on input "chin" at bounding box center [325, 276] width 211 height 19
type input "c"
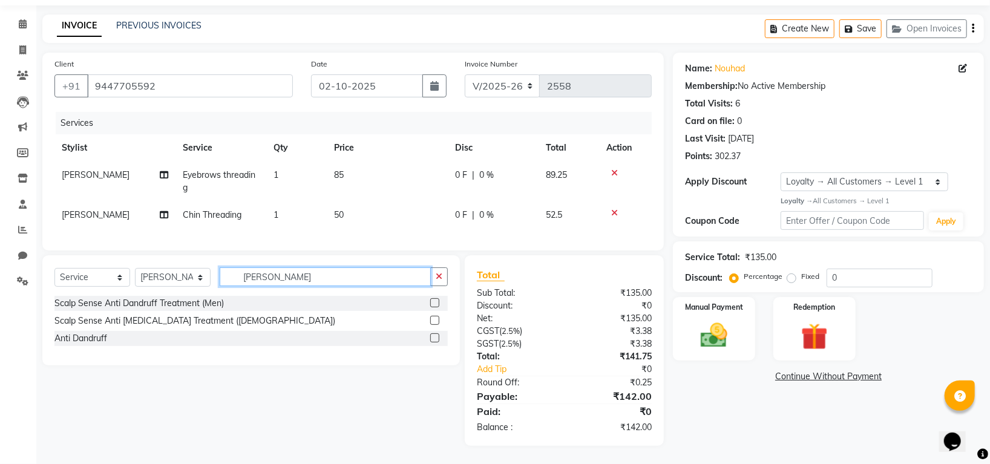
type input "dan"
click at [433, 339] on label at bounding box center [434, 337] width 9 height 9
click at [433, 339] on input "checkbox" at bounding box center [434, 339] width 8 height 8
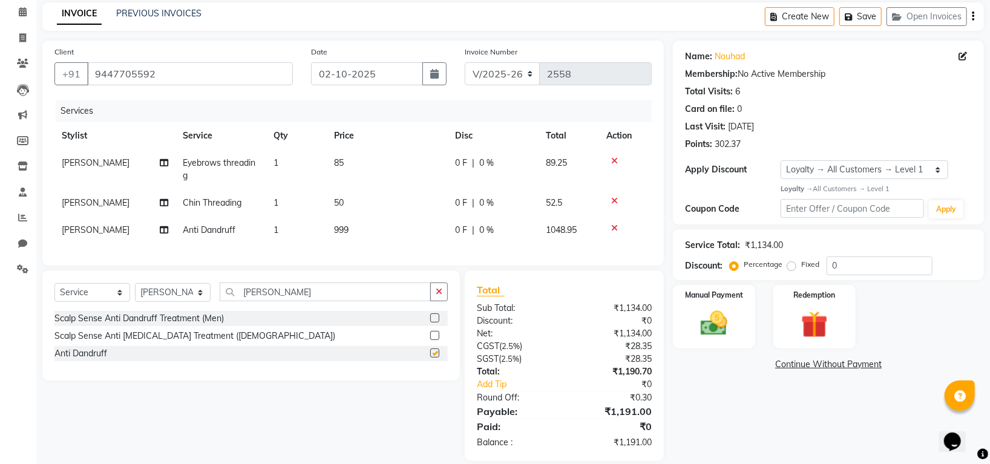
checkbox input "false"
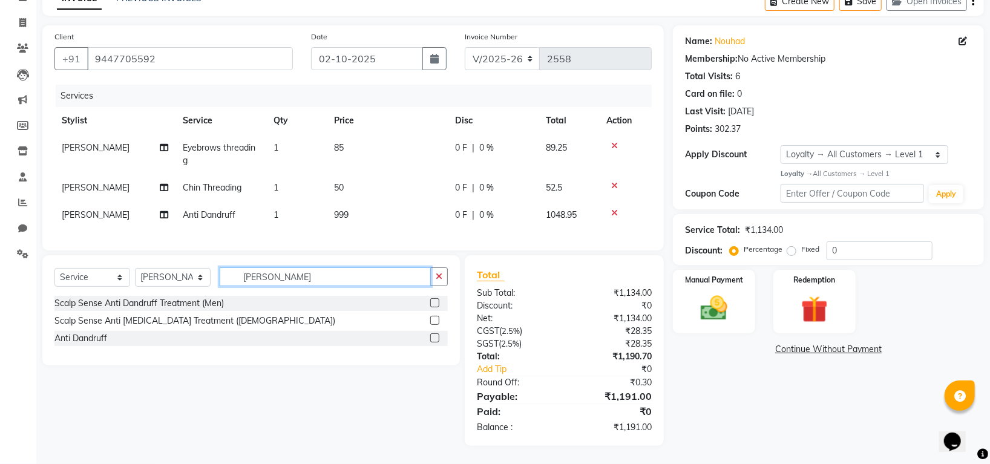
click at [269, 274] on input "dan" at bounding box center [325, 276] width 211 height 19
type input "d"
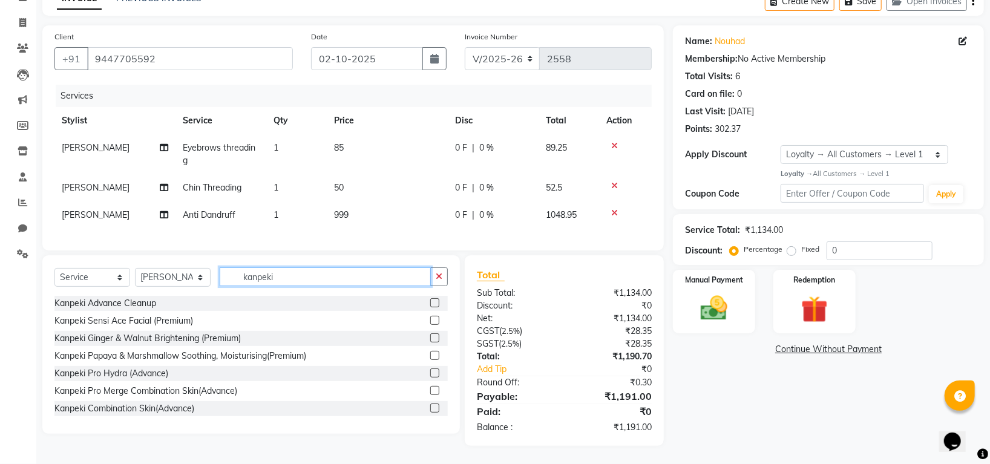
type input "kanpeki"
click at [430, 302] on label at bounding box center [434, 302] width 9 height 9
click at [430, 302] on input "checkbox" at bounding box center [434, 303] width 8 height 8
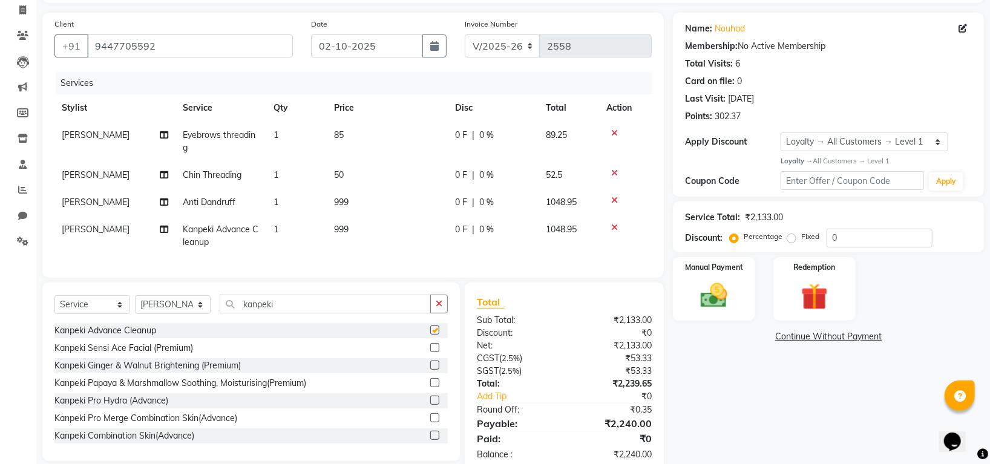
checkbox input "false"
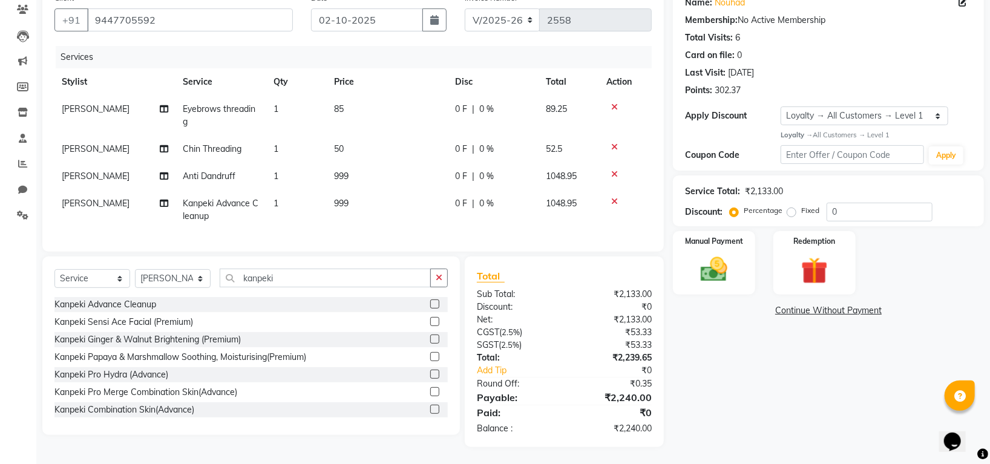
scroll to position [118, 0]
click at [869, 201] on input "0" at bounding box center [879, 210] width 106 height 19
type input "010"
click at [712, 257] on img at bounding box center [714, 268] width 45 height 32
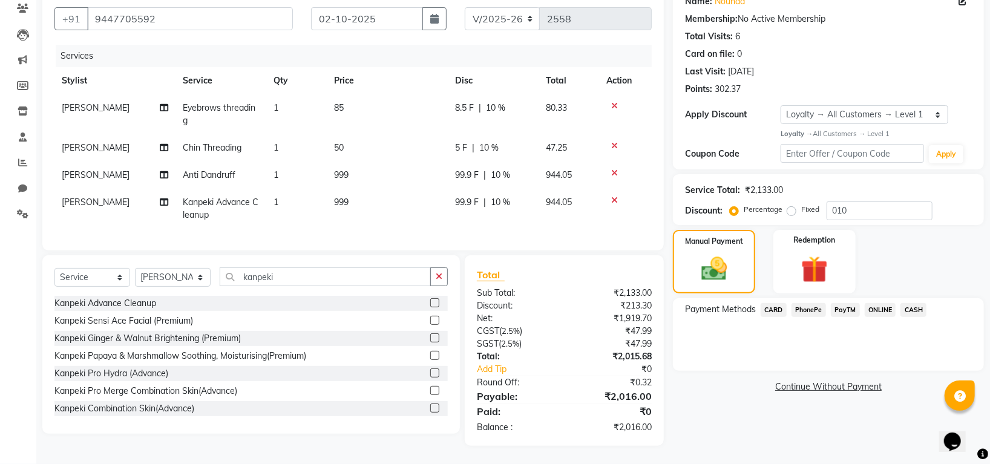
click at [771, 303] on span "CARD" at bounding box center [774, 310] width 26 height 14
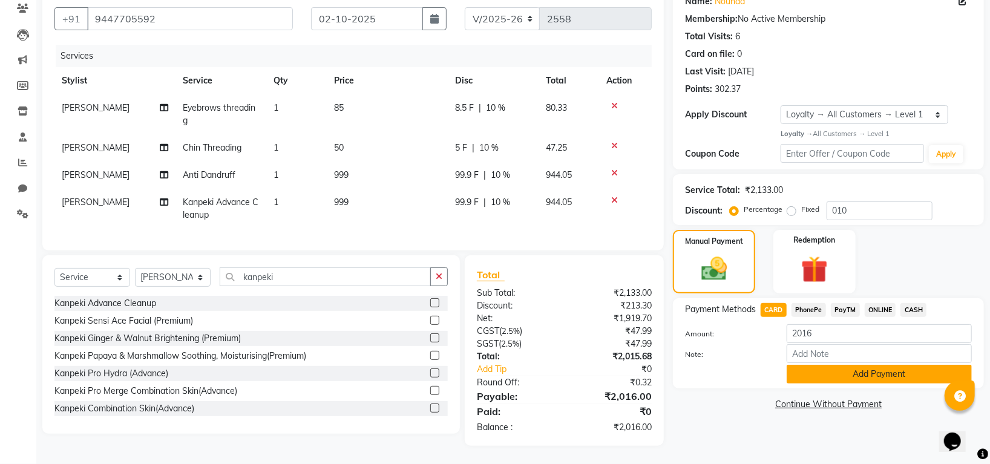
click at [826, 370] on button "Add Payment" at bounding box center [879, 374] width 185 height 19
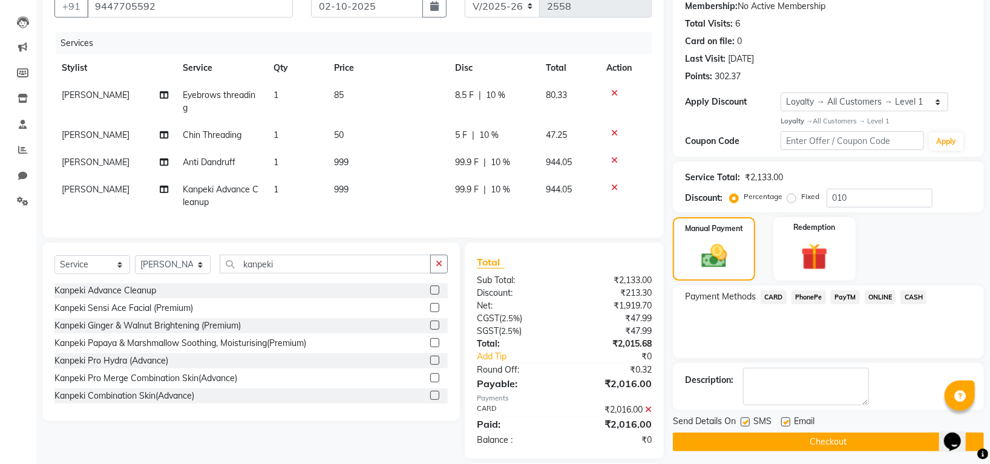
scroll to position [203, 0]
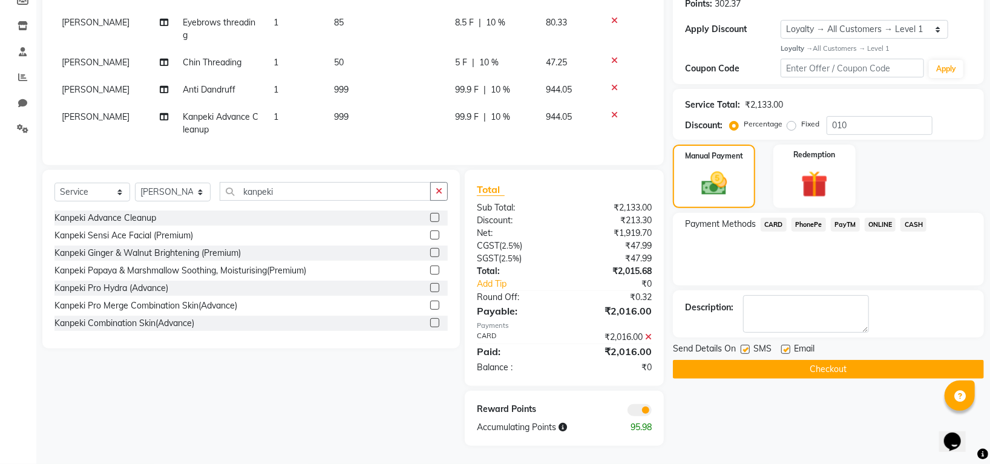
click at [833, 360] on button "Checkout" at bounding box center [828, 369] width 311 height 19
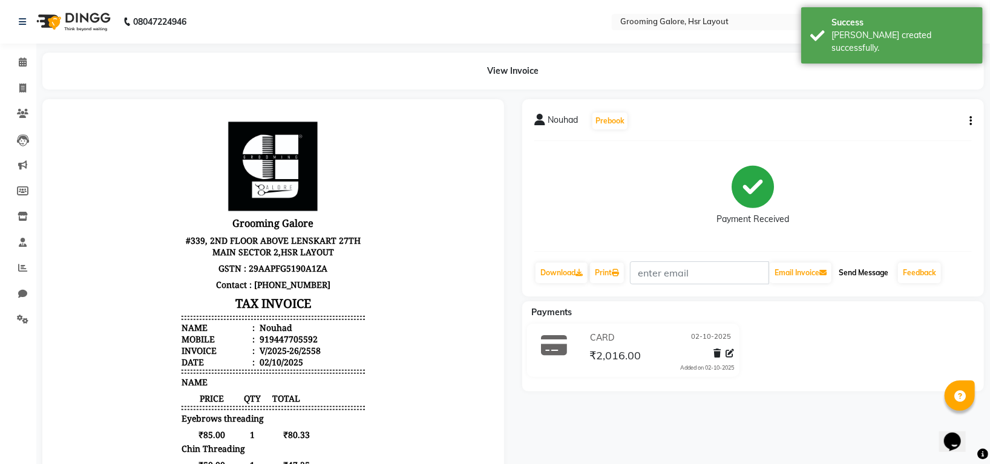
drag, startPoint x: 868, startPoint y: 267, endPoint x: 830, endPoint y: 248, distance: 42.5
click at [866, 264] on button "Send Message" at bounding box center [863, 273] width 59 height 21
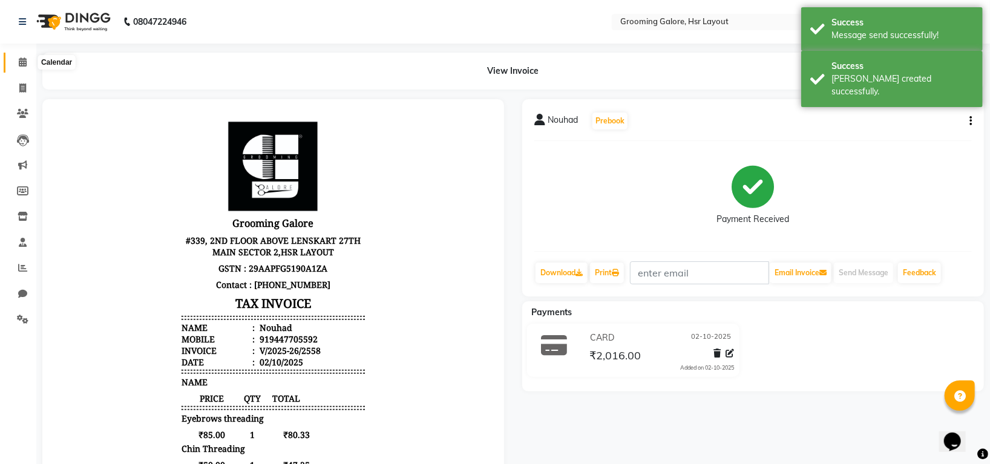
click at [26, 59] on span at bounding box center [22, 63] width 21 height 14
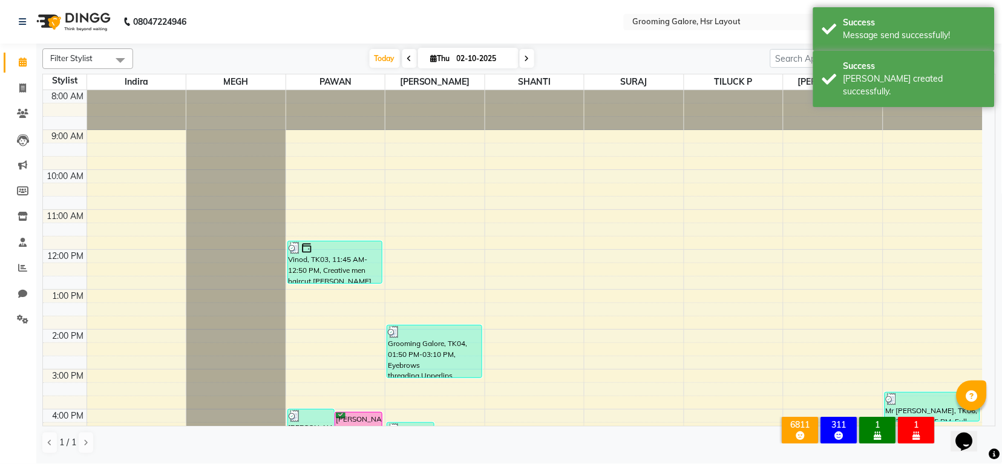
scroll to position [188, 0]
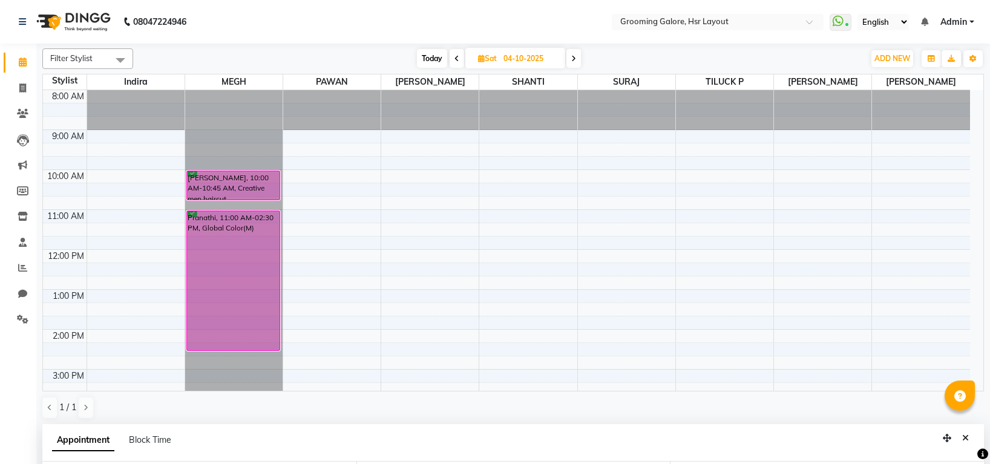
select select "45579"
select select "960"
select select "tentative"
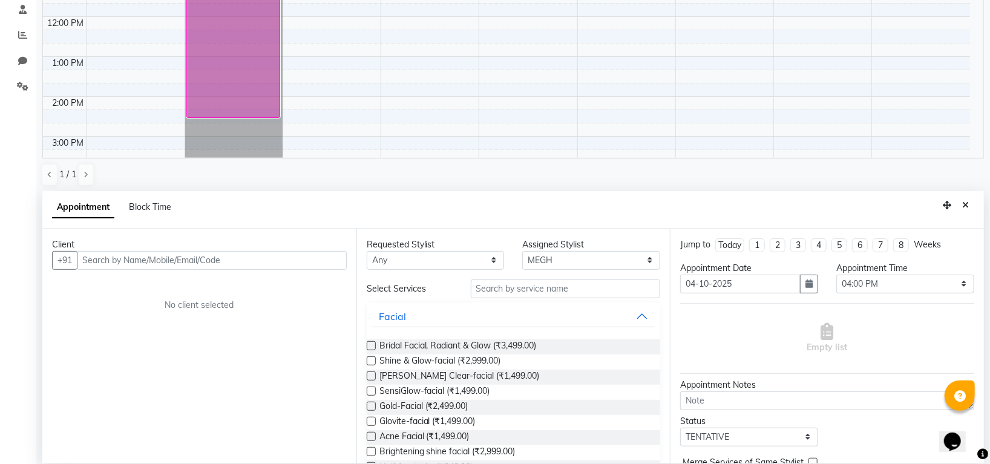
scroll to position [235, 0]
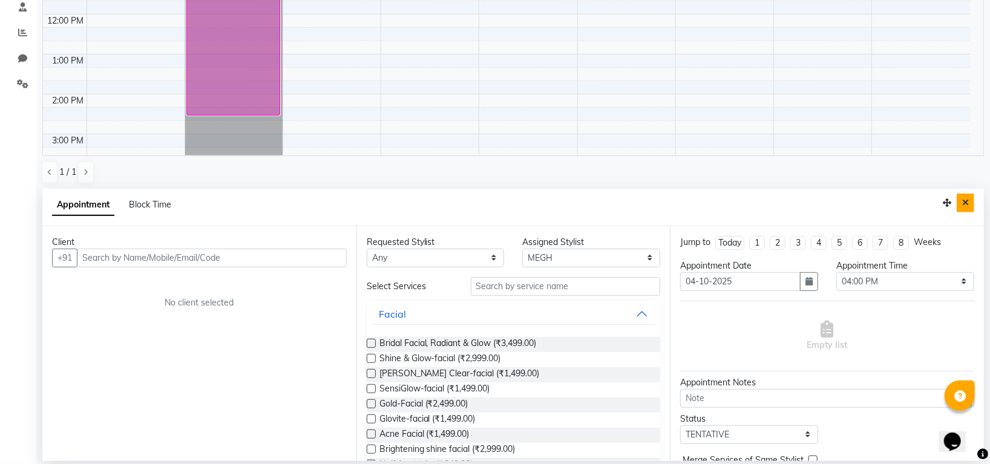
click at [970, 202] on button "Close" at bounding box center [966, 203] width 18 height 19
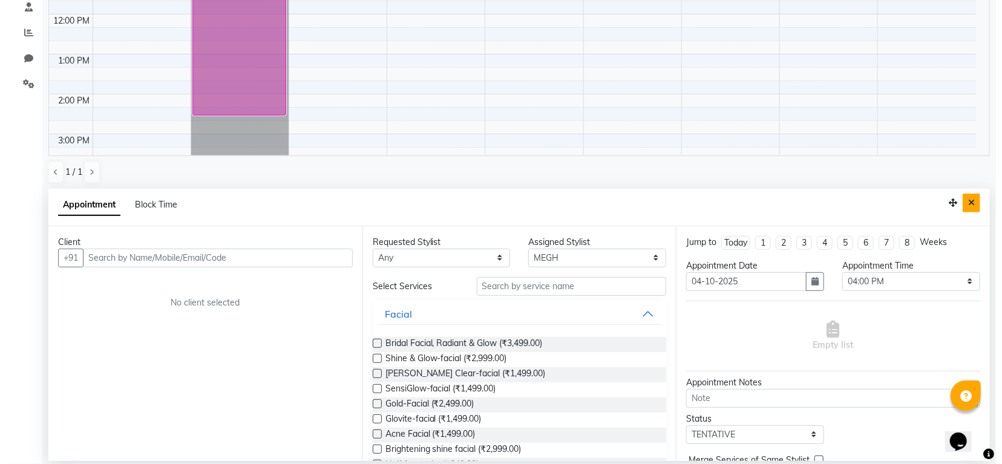
scroll to position [0, 0]
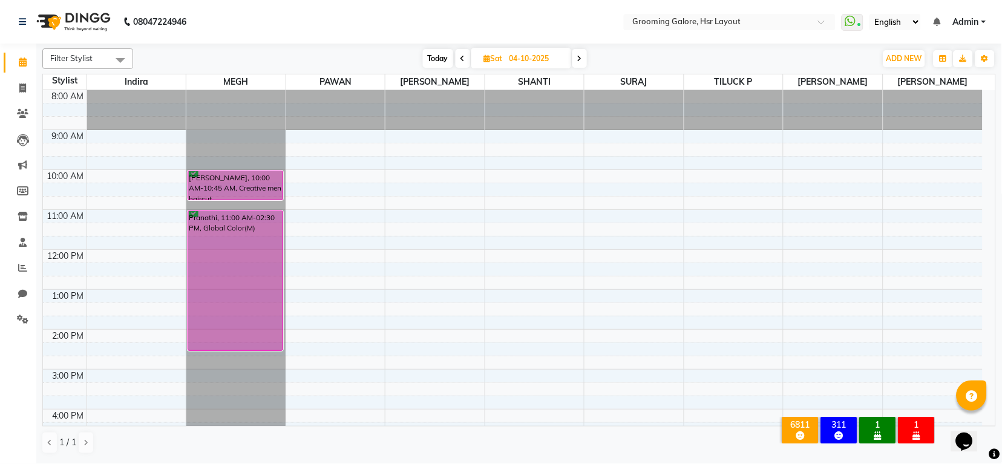
click at [465, 54] on span at bounding box center [463, 58] width 15 height 19
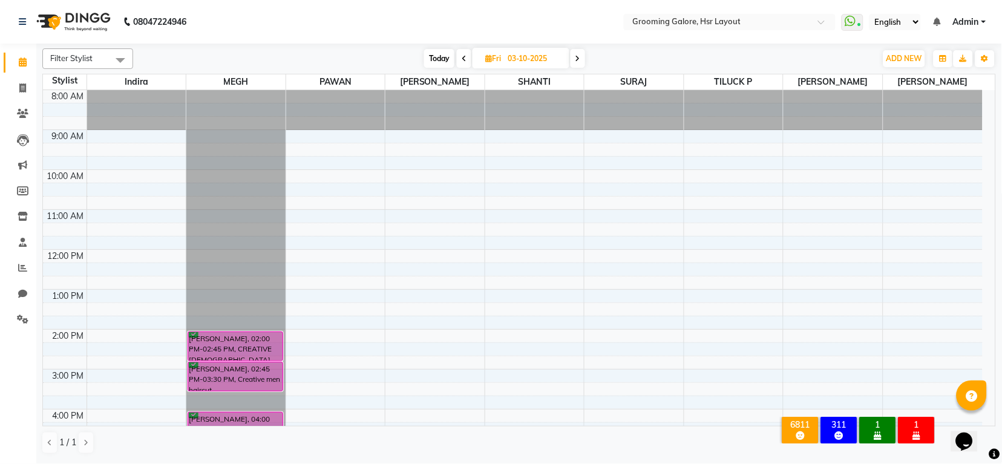
click at [467, 56] on span at bounding box center [464, 58] width 15 height 19
type input "02-10-2025"
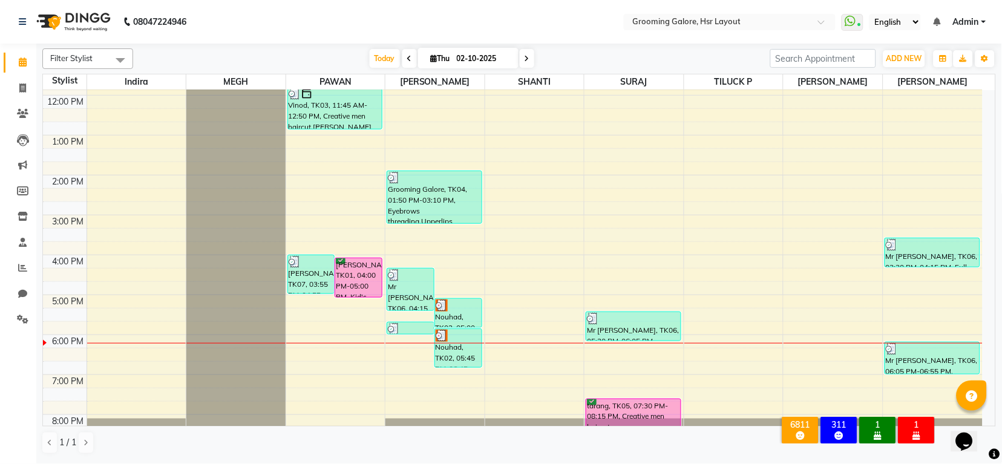
scroll to position [188, 0]
